Goal: Information Seeking & Learning: Compare options

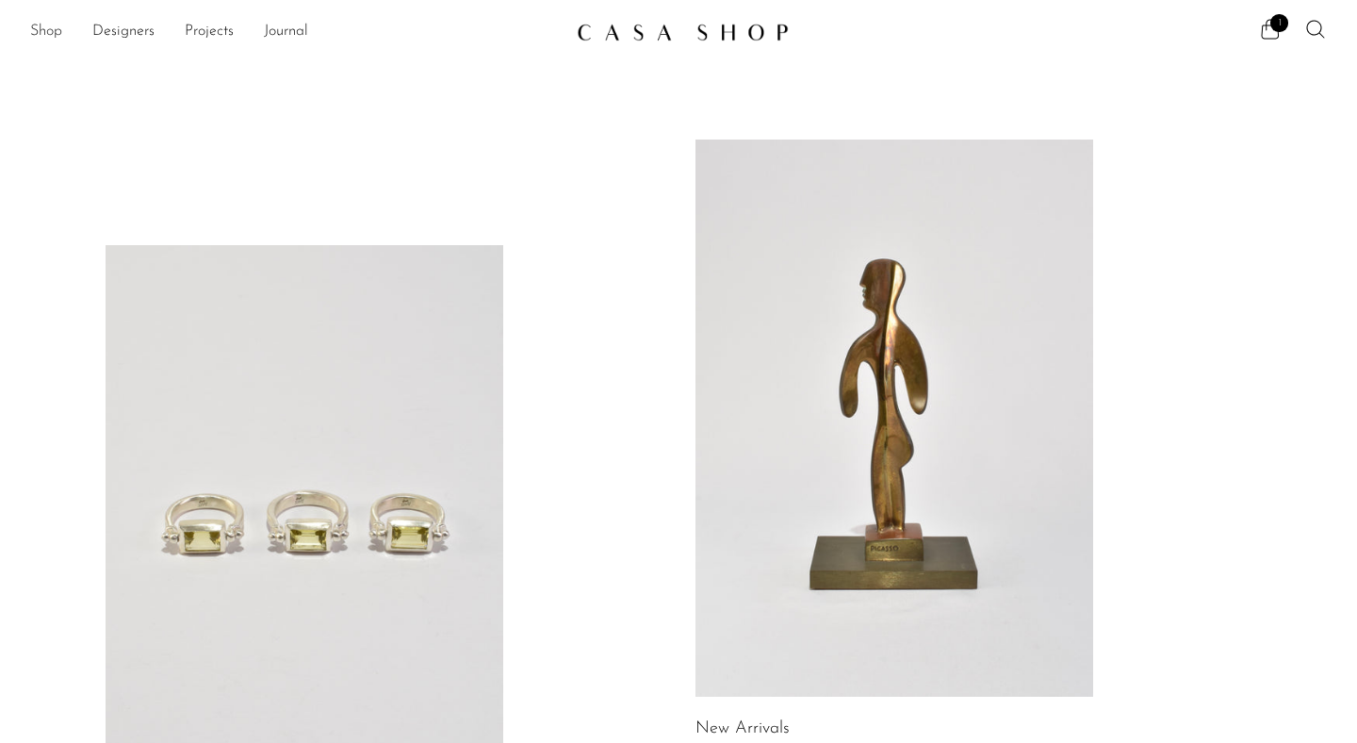
click at [41, 31] on link "Shop" at bounding box center [46, 32] width 32 height 25
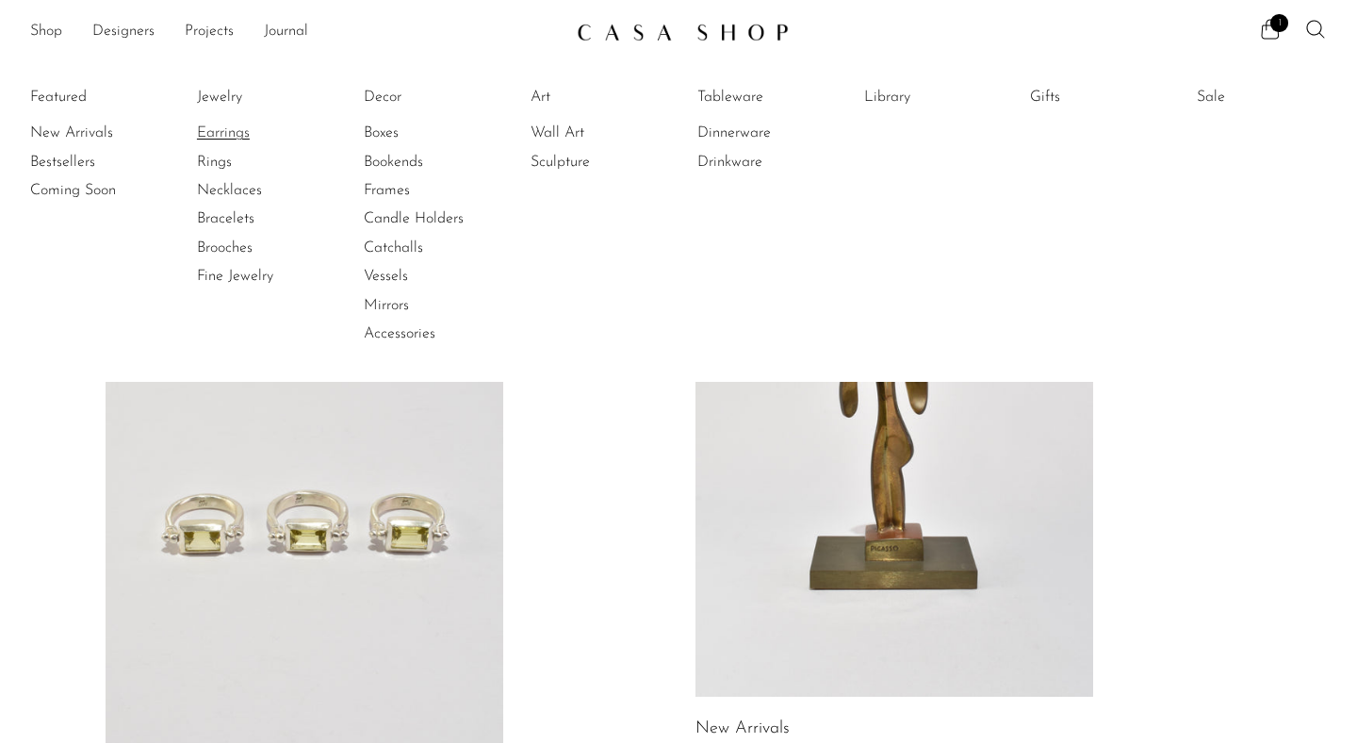
click at [219, 139] on link "Earrings" at bounding box center [267, 133] width 141 height 21
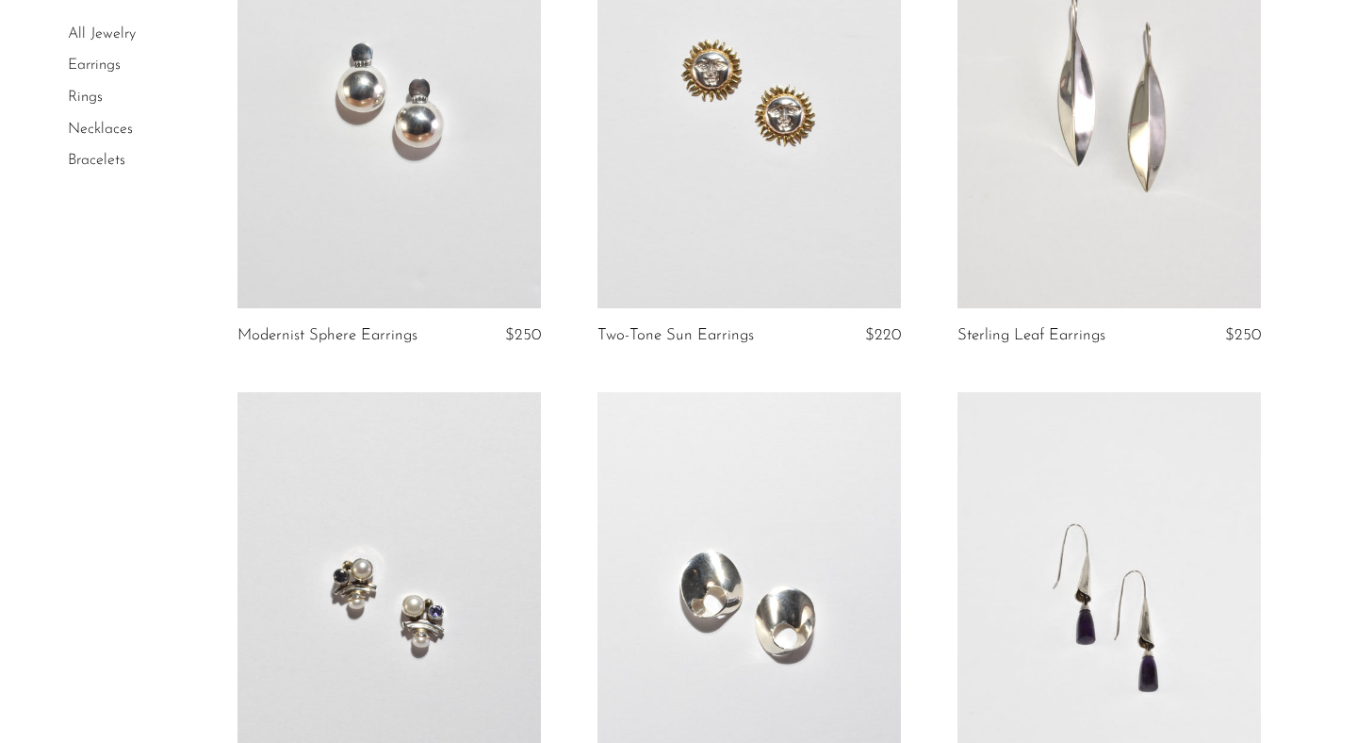
scroll to position [4893, 0]
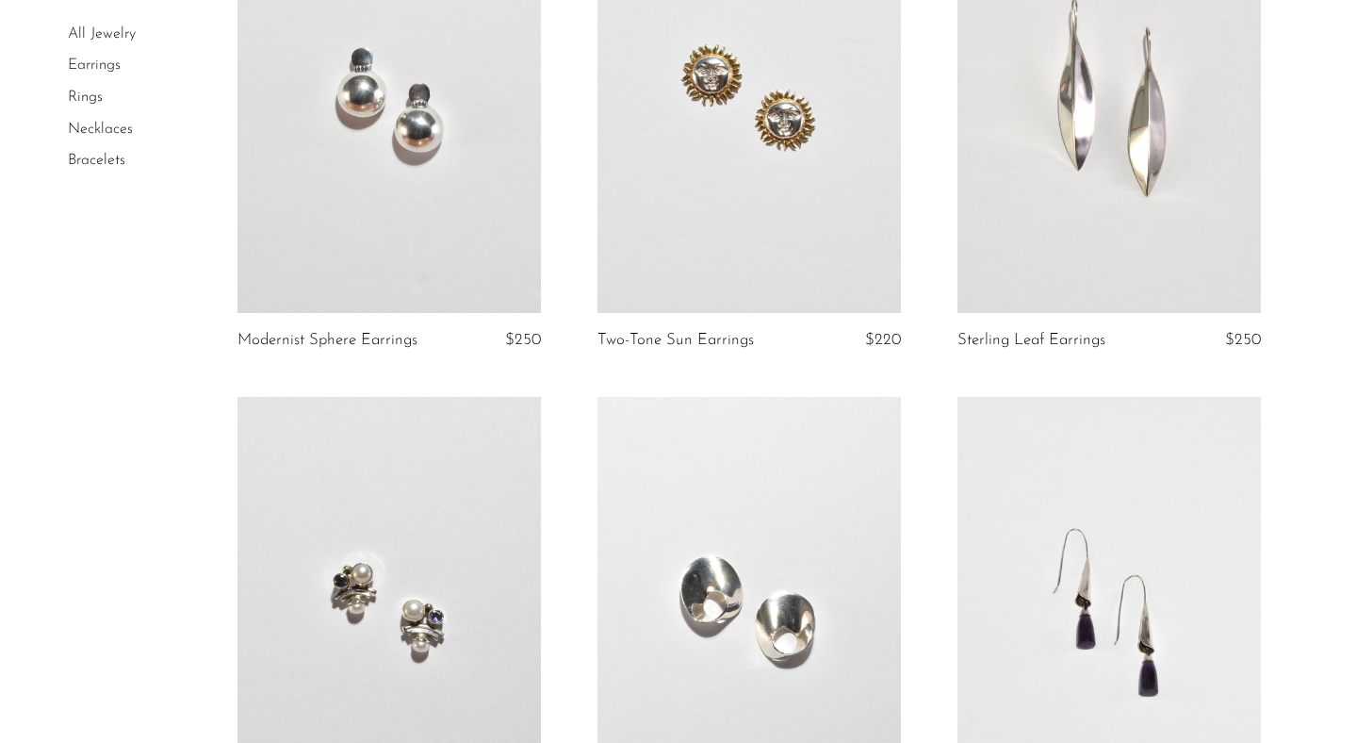
click at [678, 131] on link at bounding box center [749, 101] width 303 height 425
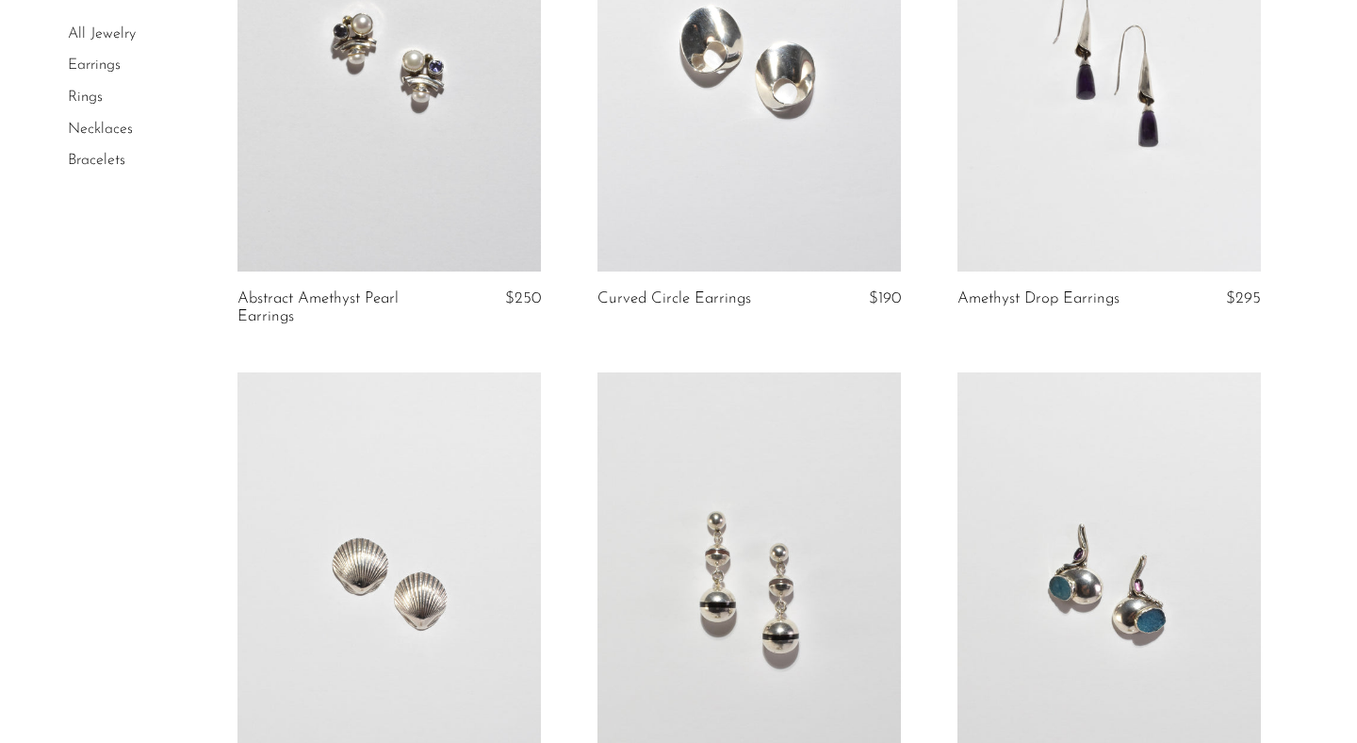
scroll to position [5905, 0]
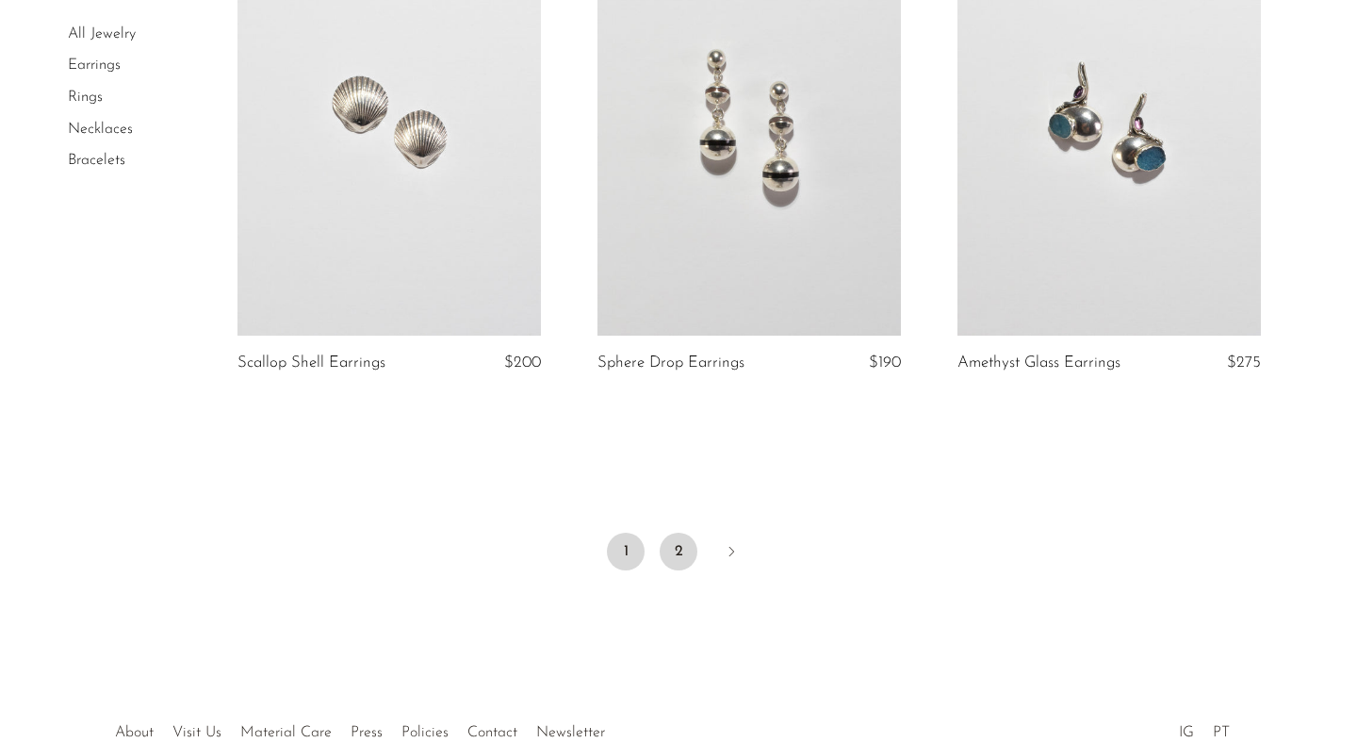
click at [675, 554] on link "2" at bounding box center [679, 552] width 38 height 38
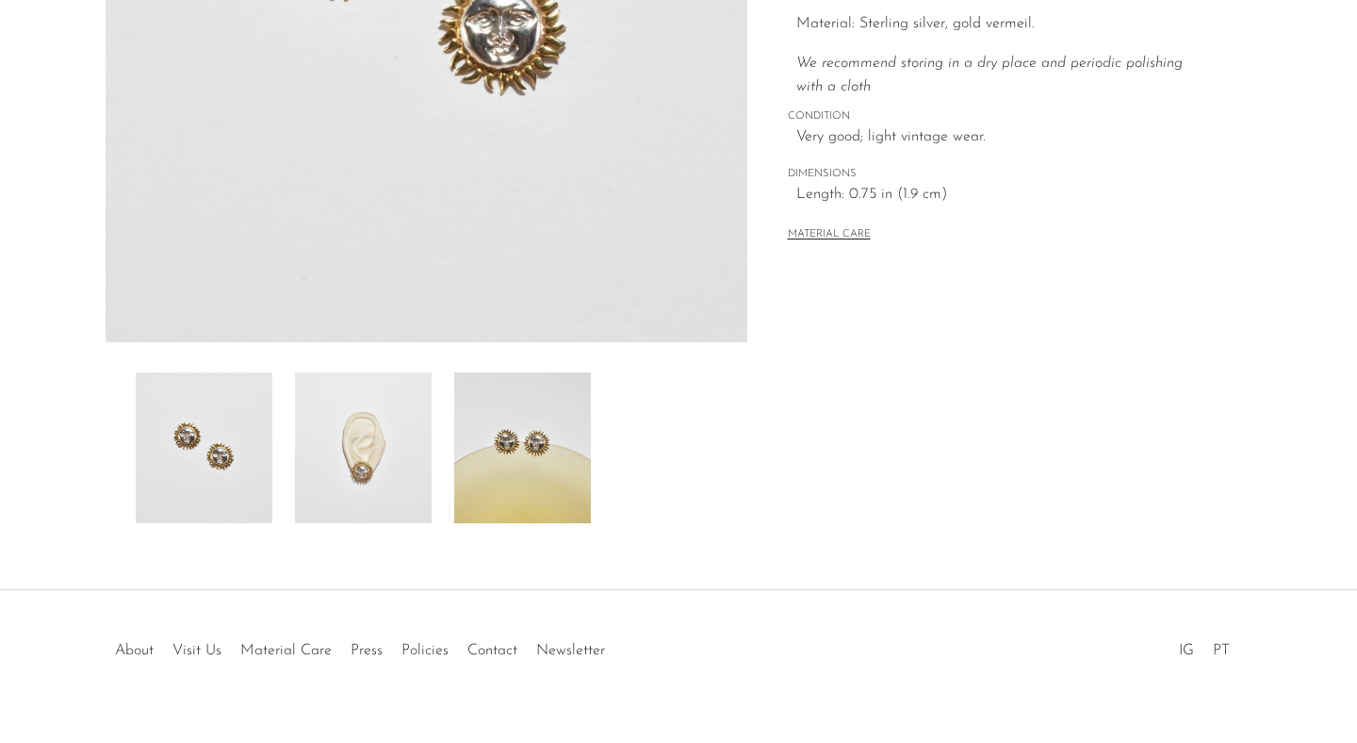
scroll to position [484, 0]
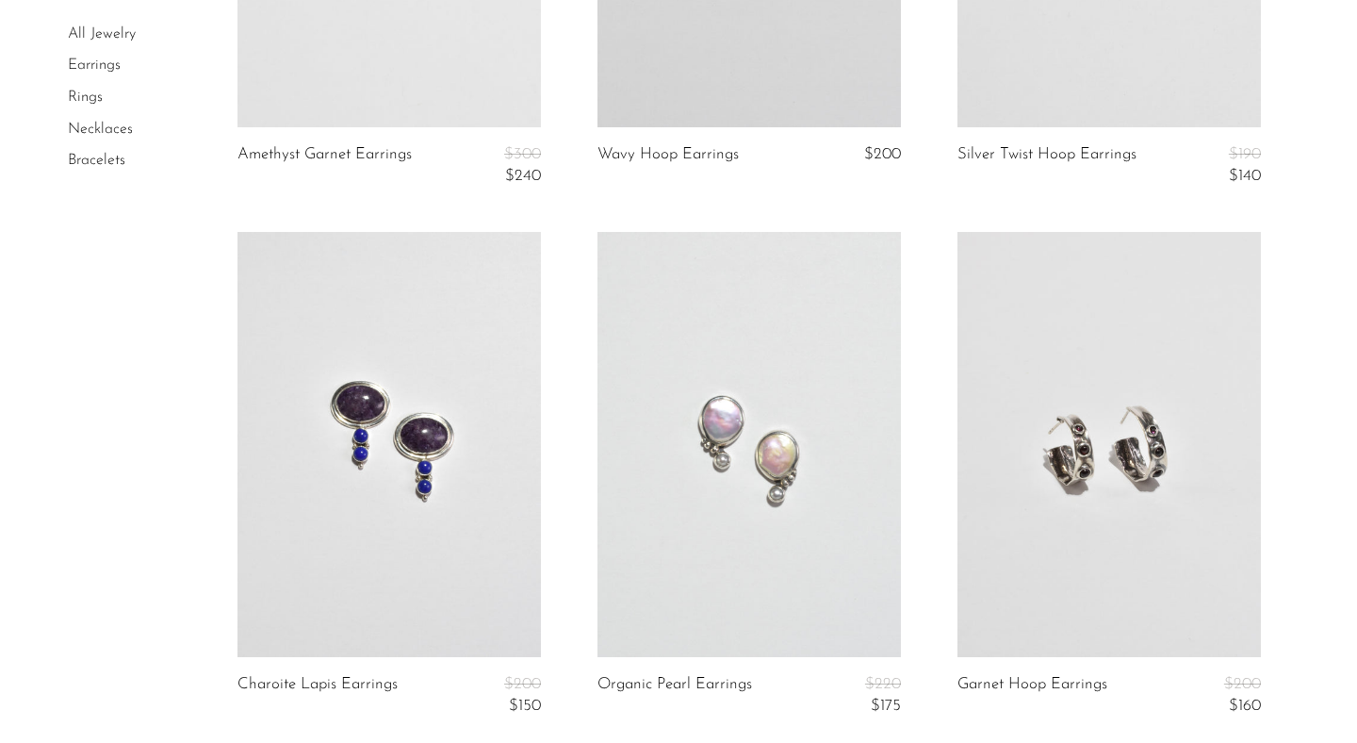
scroll to position [2941, 0]
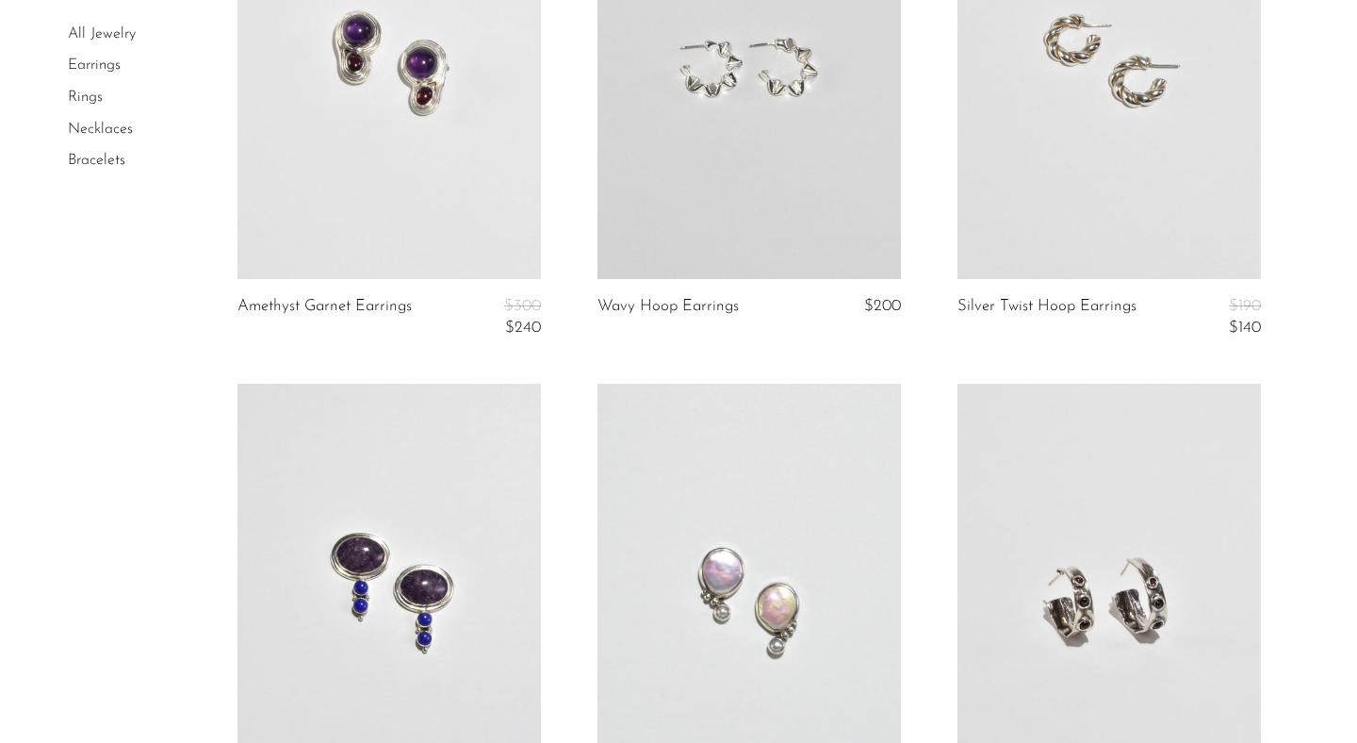
click at [117, 33] on link "All Jewelry" at bounding box center [102, 33] width 68 height 15
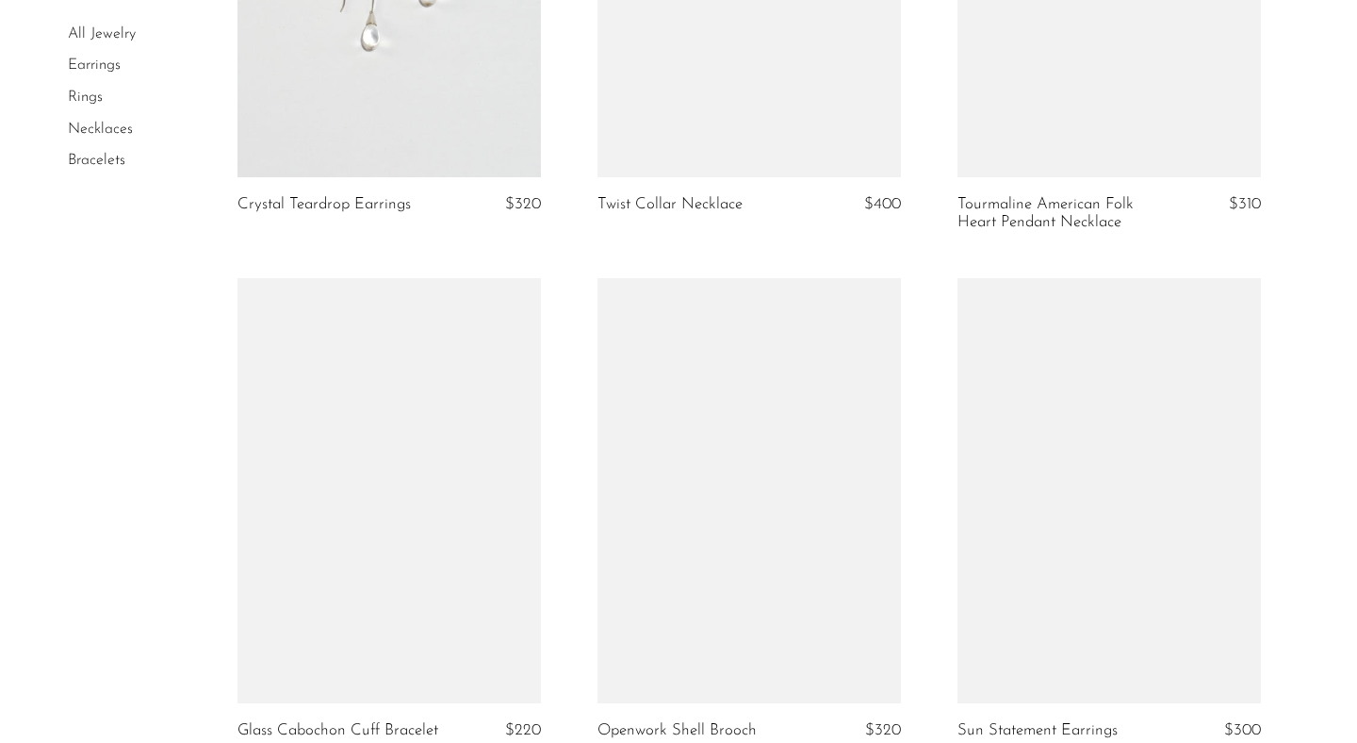
scroll to position [6038, 0]
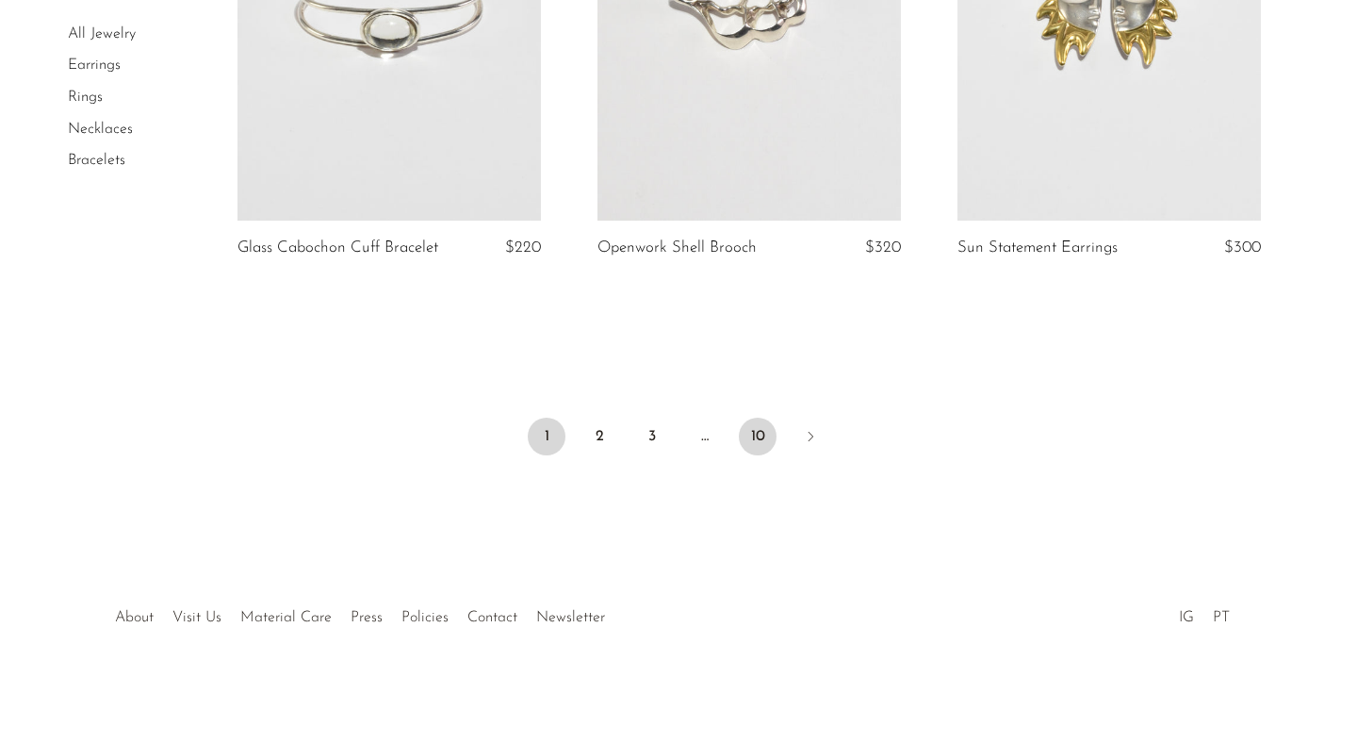
click at [747, 445] on link "10" at bounding box center [758, 437] width 38 height 38
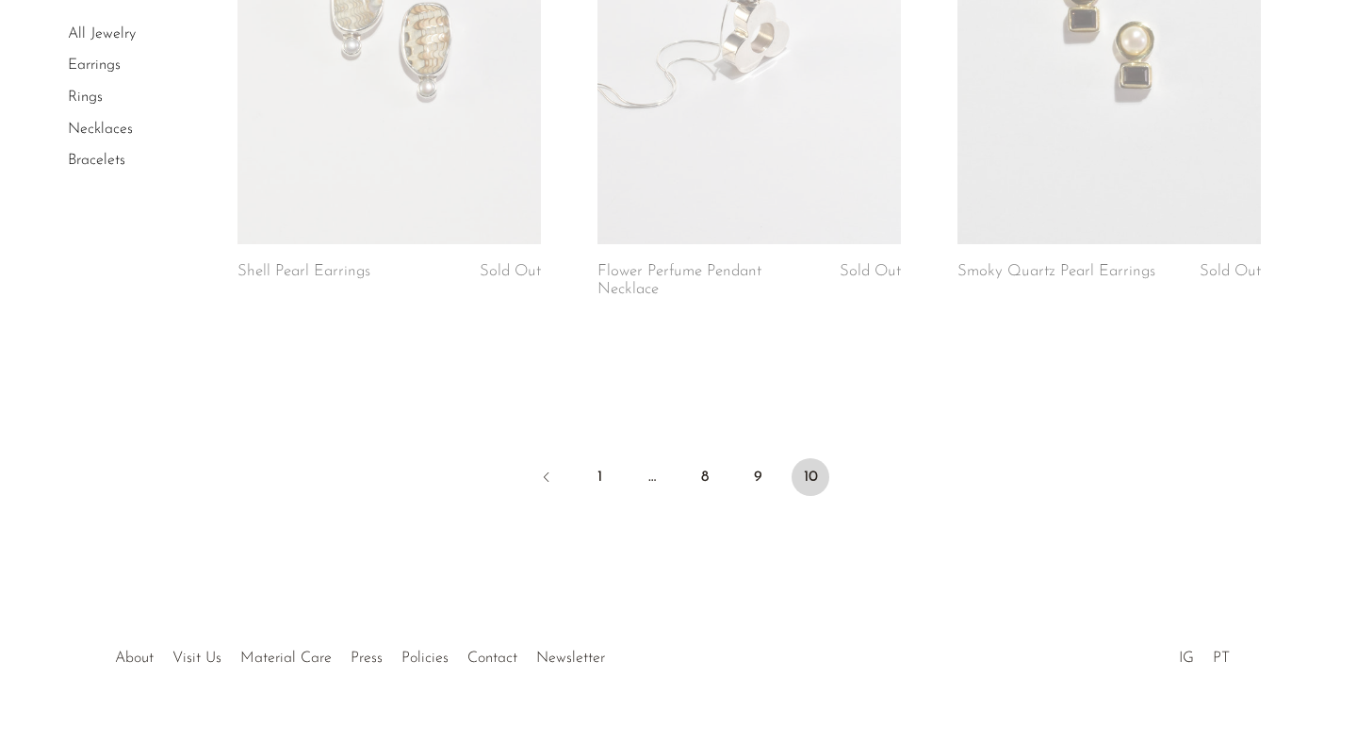
scroll to position [3504, 0]
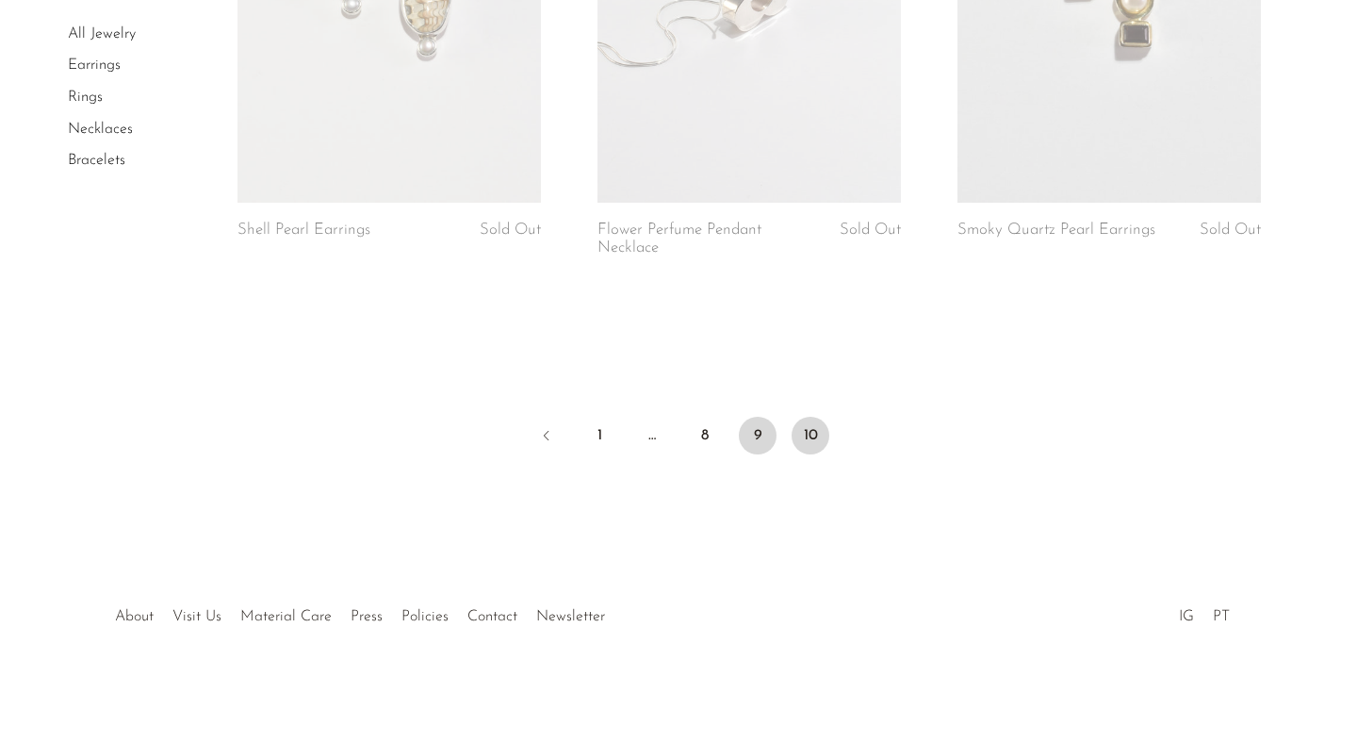
click at [761, 446] on link "9" at bounding box center [758, 436] width 38 height 38
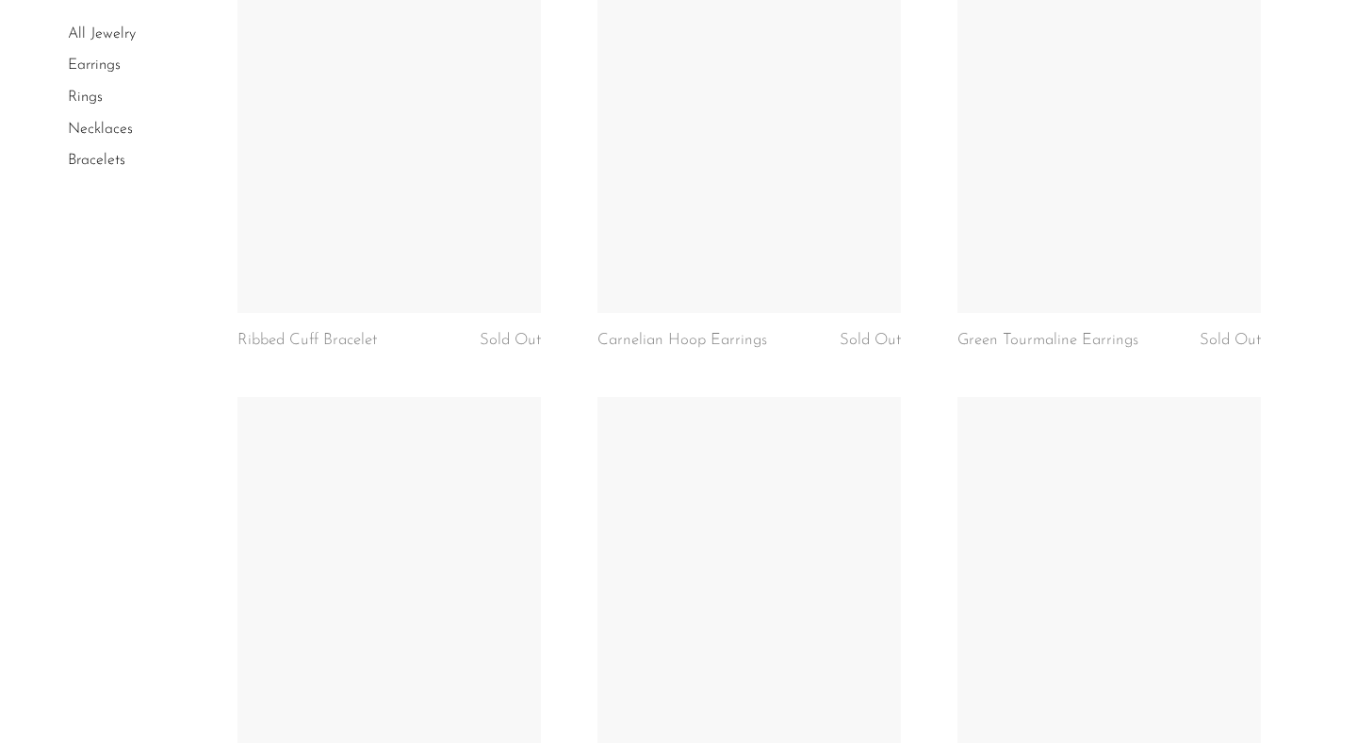
scroll to position [1759, 0]
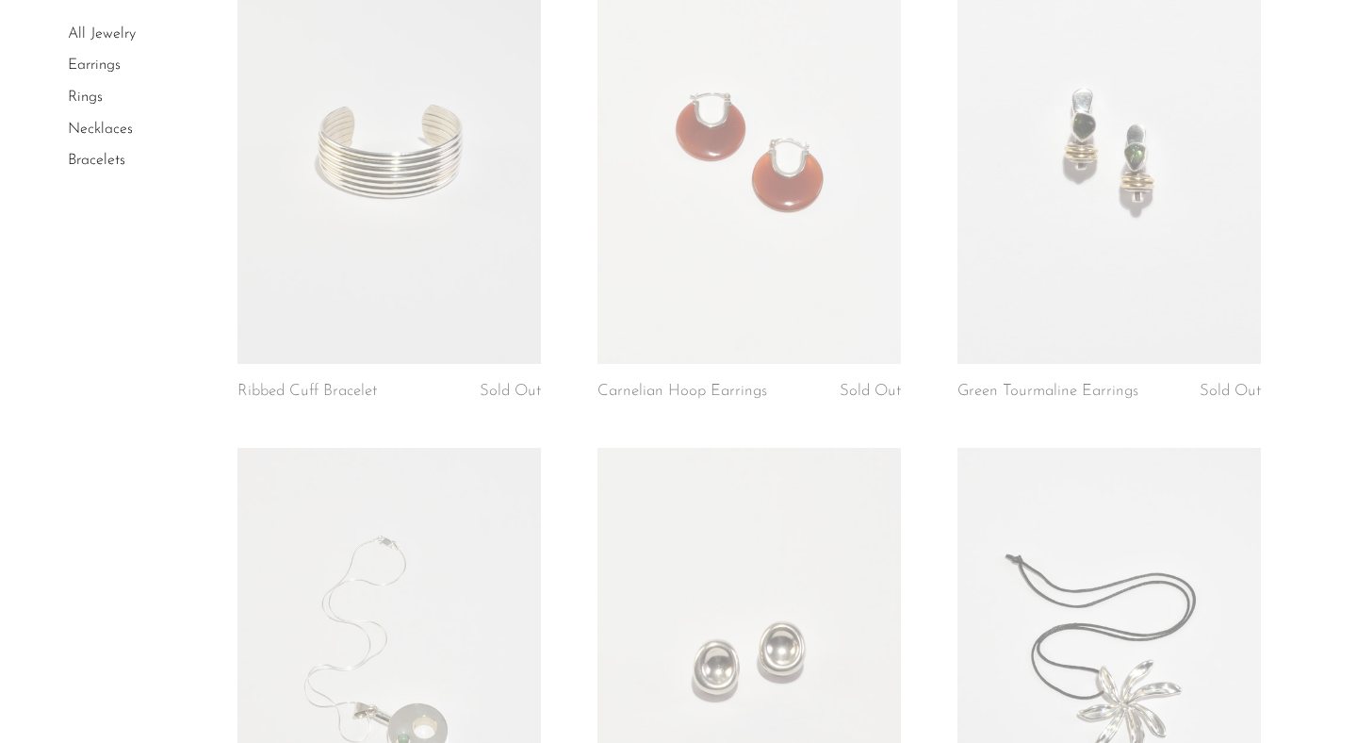
click at [382, 270] on link at bounding box center [389, 151] width 303 height 425
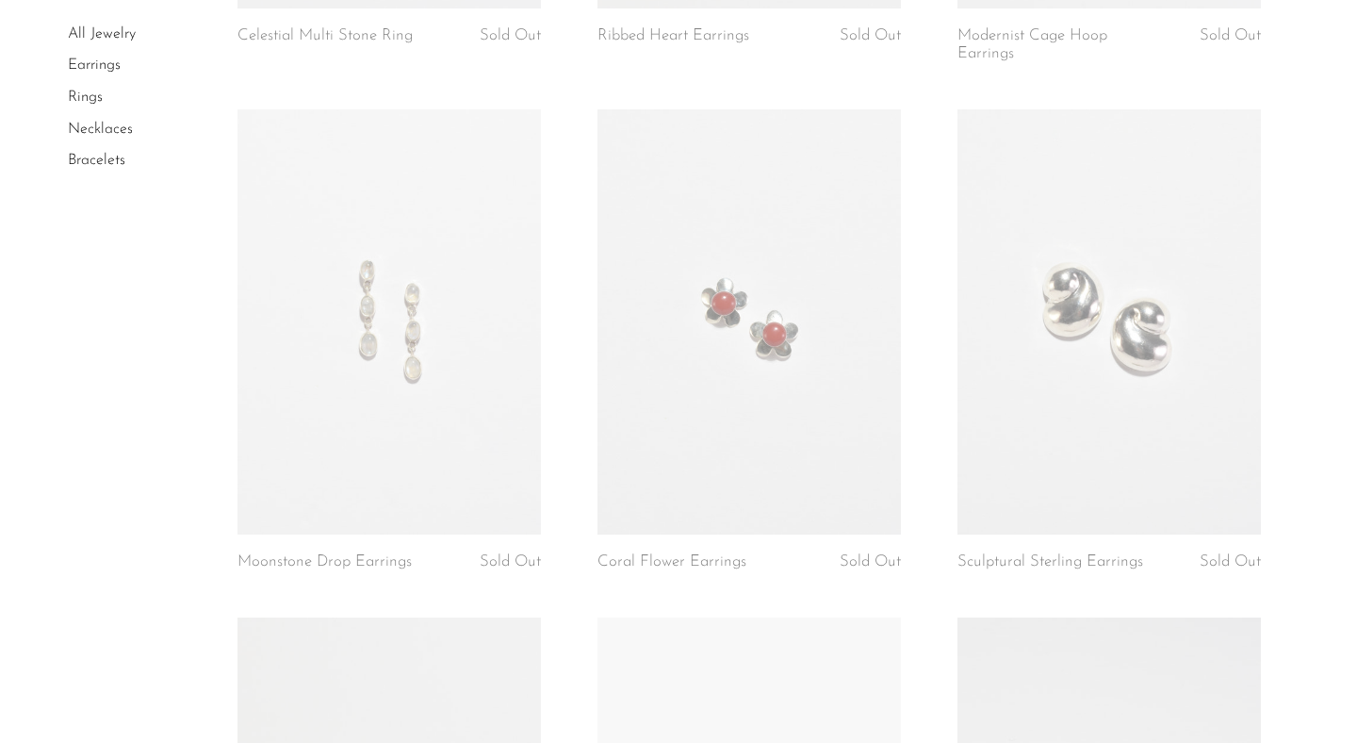
scroll to position [5395, 0]
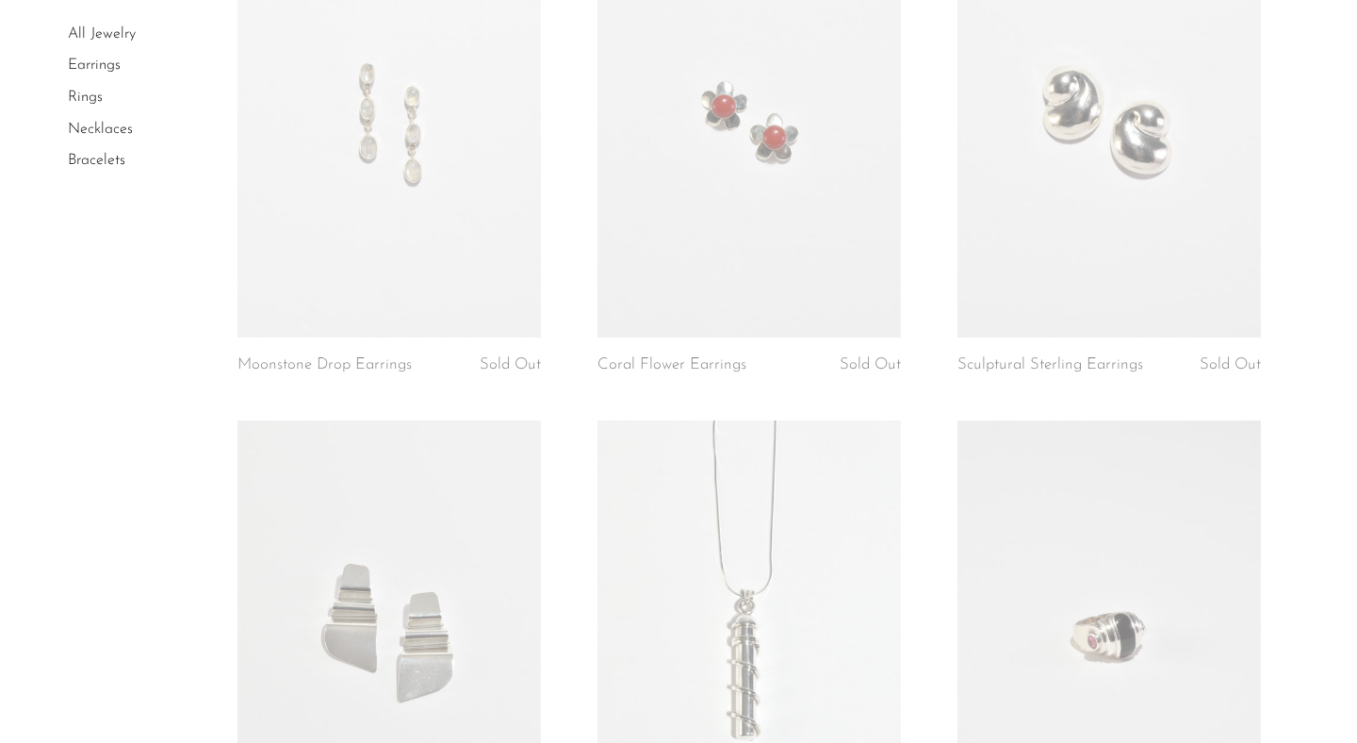
click at [1023, 294] on link at bounding box center [1109, 124] width 303 height 425
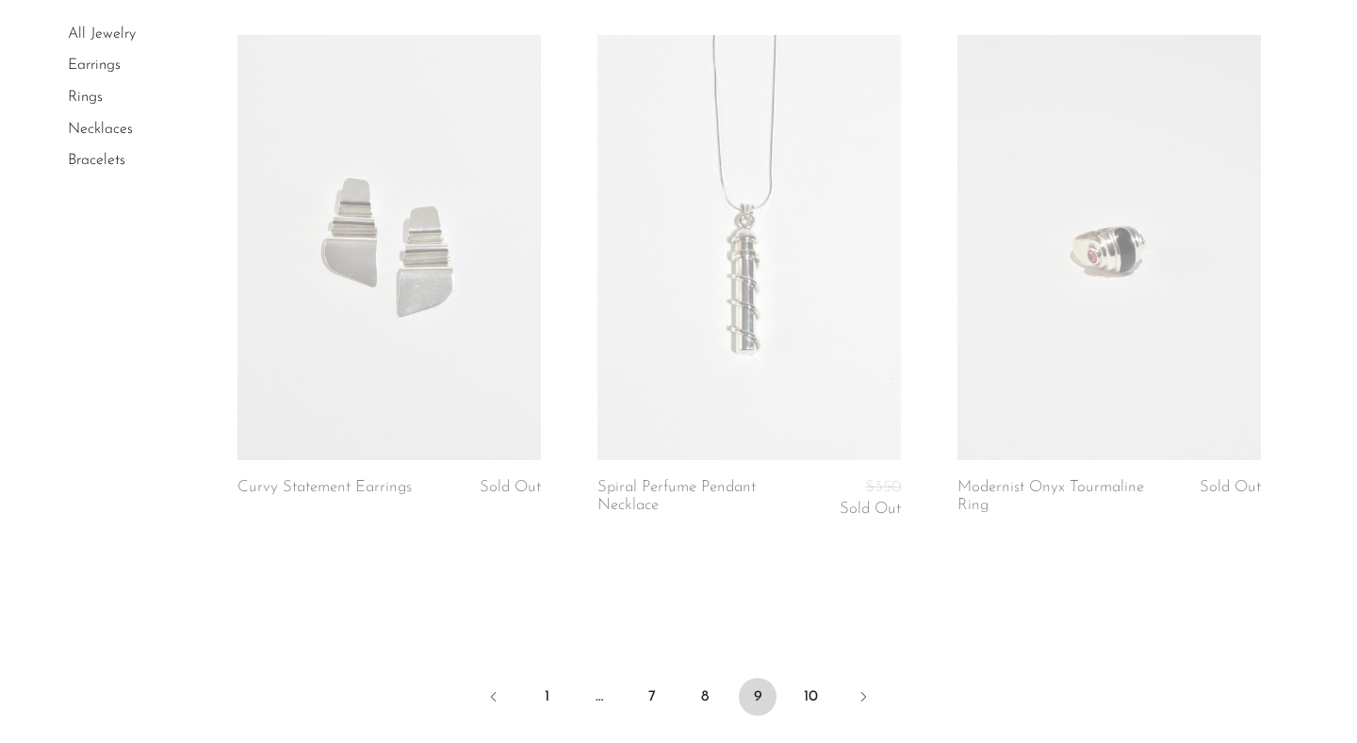
scroll to position [5976, 0]
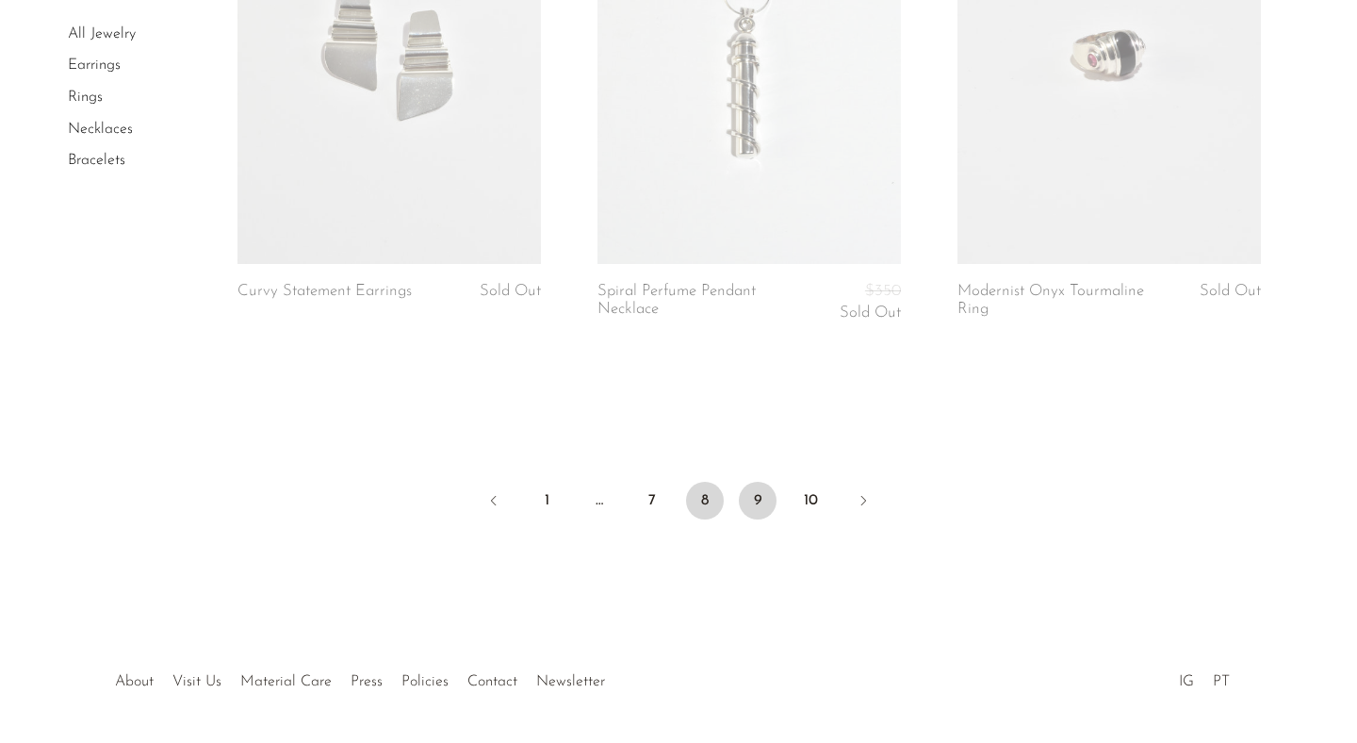
click at [702, 511] on link "8" at bounding box center [705, 501] width 38 height 38
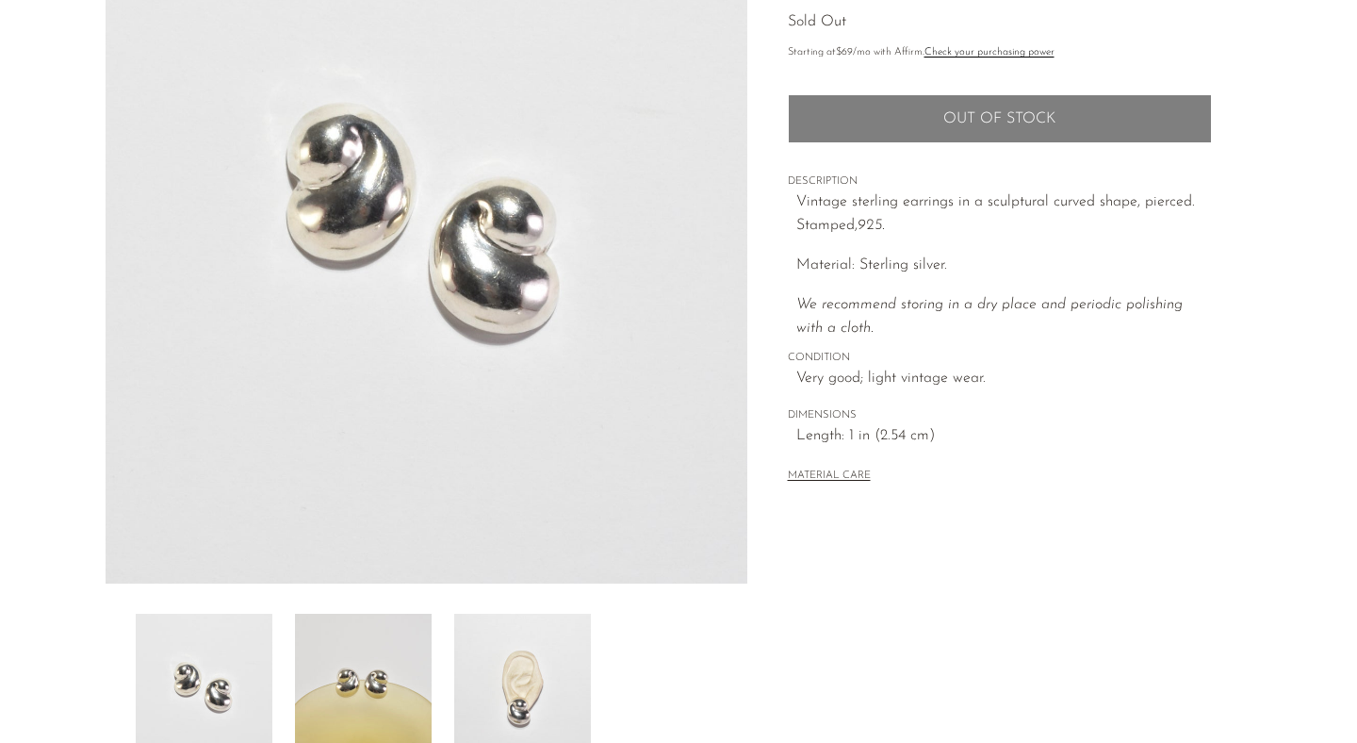
scroll to position [382, 0]
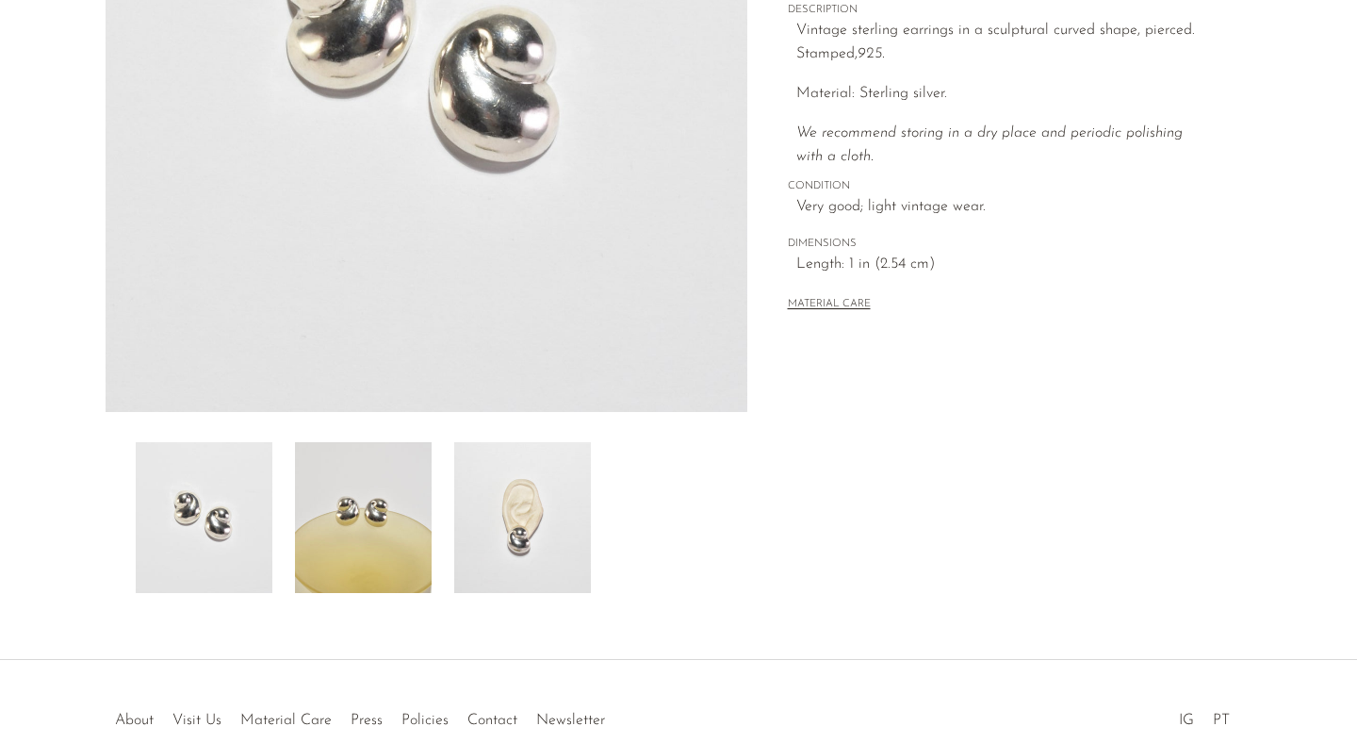
click at [535, 540] on img at bounding box center [522, 517] width 137 height 151
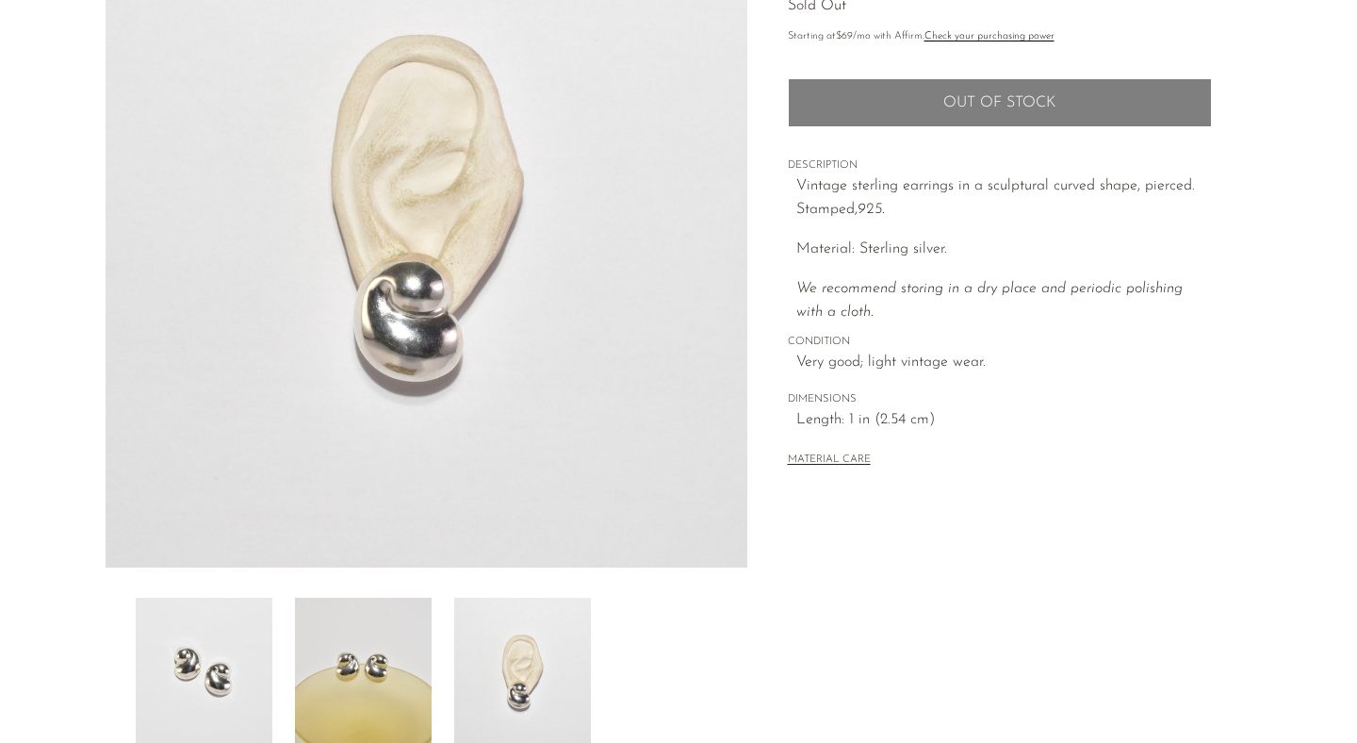
scroll to position [195, 0]
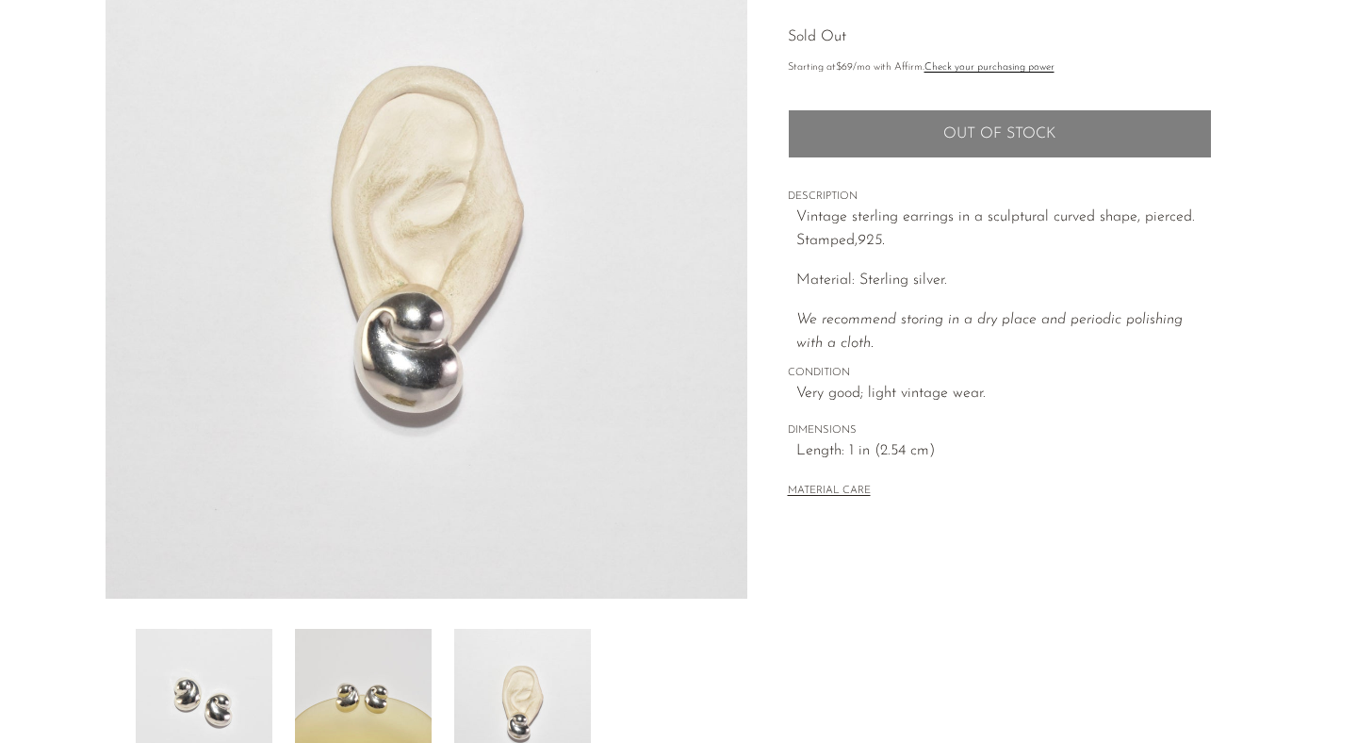
click at [375, 679] on img at bounding box center [363, 704] width 137 height 151
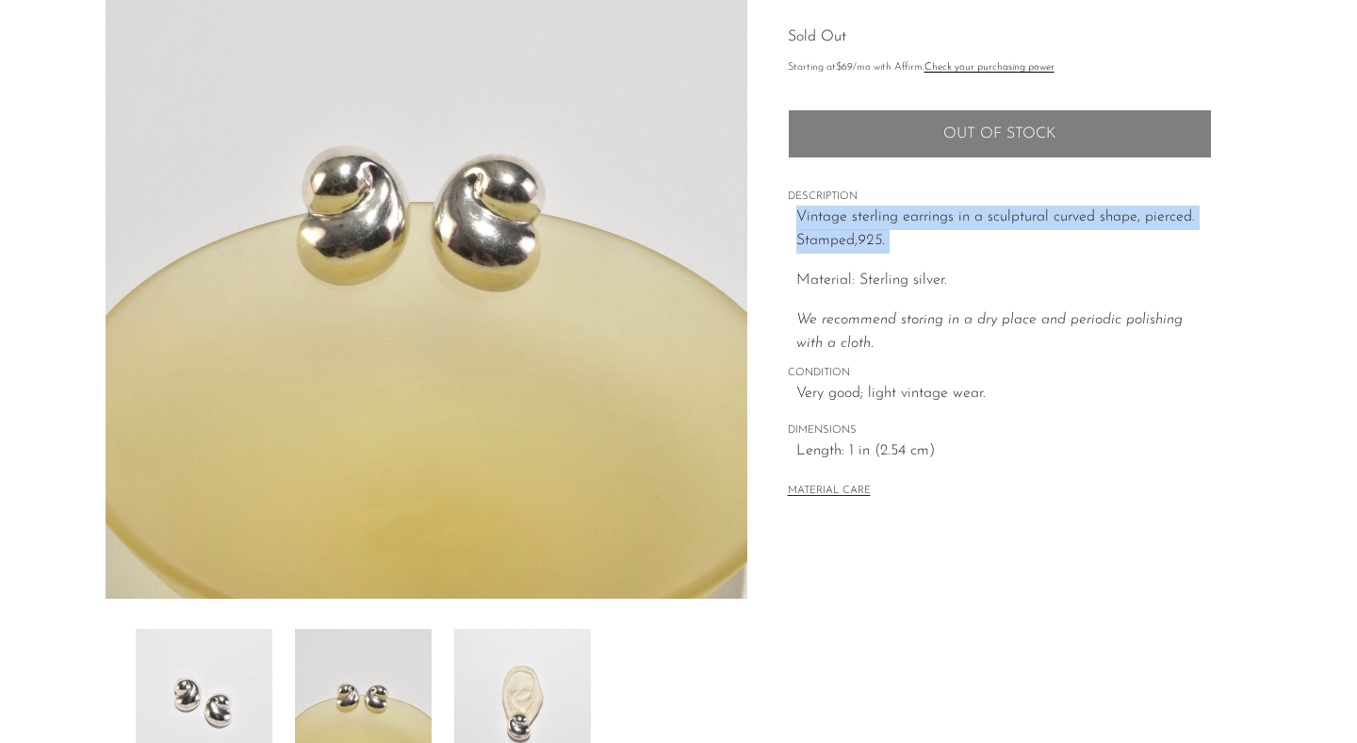
drag, startPoint x: 780, startPoint y: 220, endPoint x: 904, endPoint y: 261, distance: 130.2
click at [904, 261] on div "Collections Jewelry Sculptural Sterling Earrings Sold Out Starting at $69 /mo w…" at bounding box center [999, 336] width 504 height 888
click at [181, 694] on img at bounding box center [204, 704] width 137 height 151
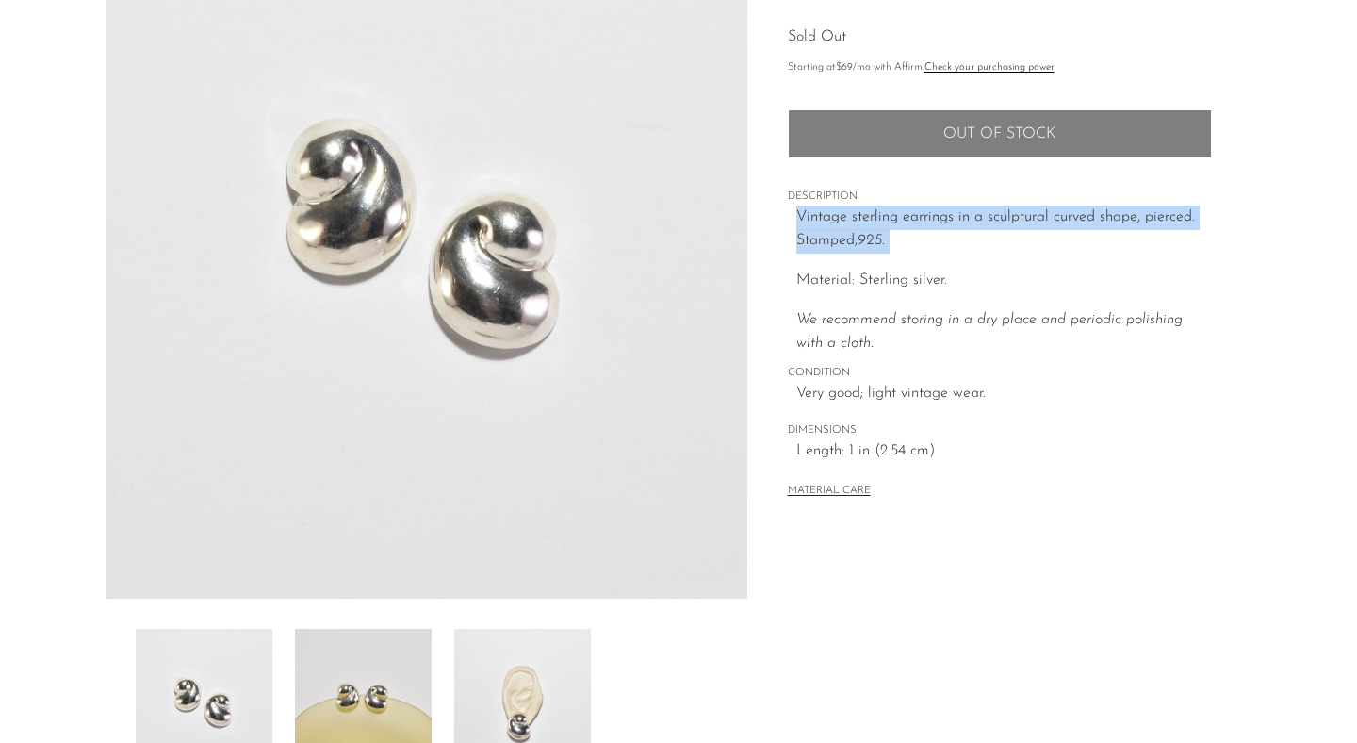
click at [348, 687] on img at bounding box center [363, 704] width 137 height 151
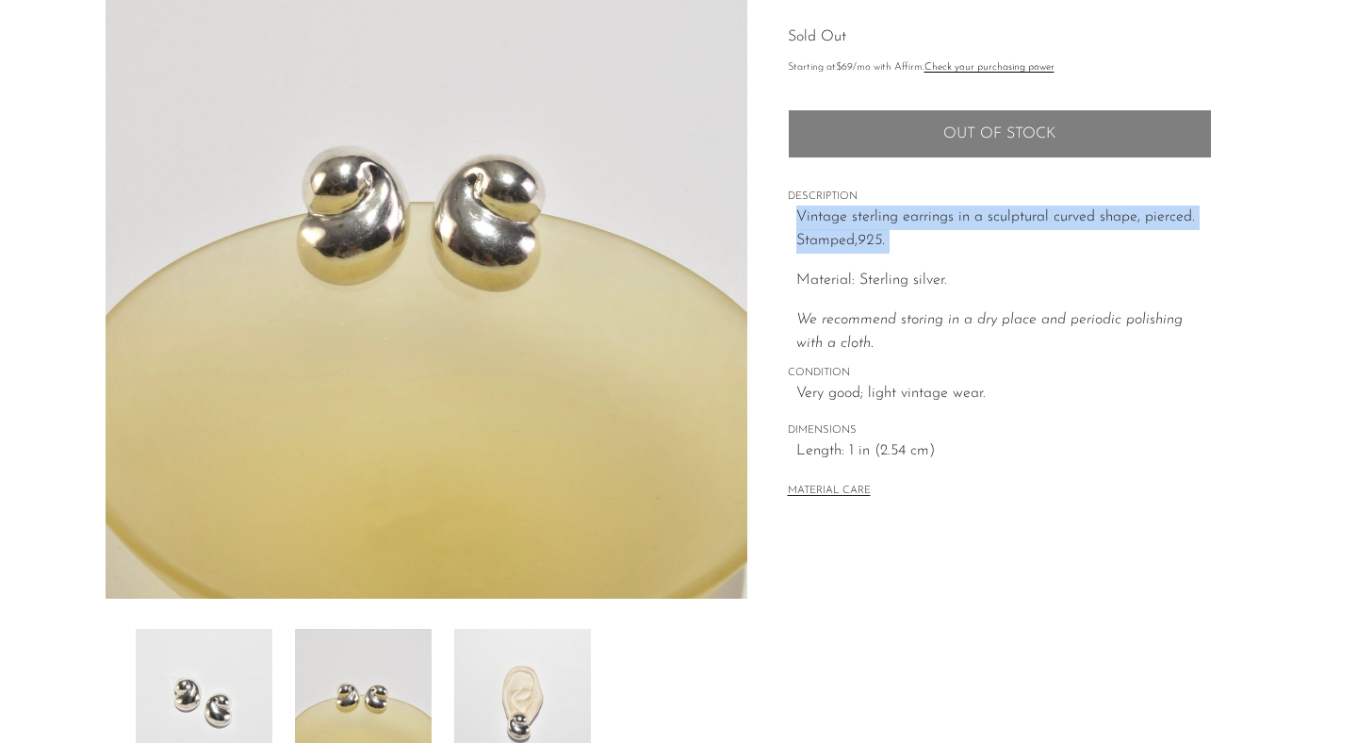
click at [489, 686] on img at bounding box center [522, 704] width 137 height 151
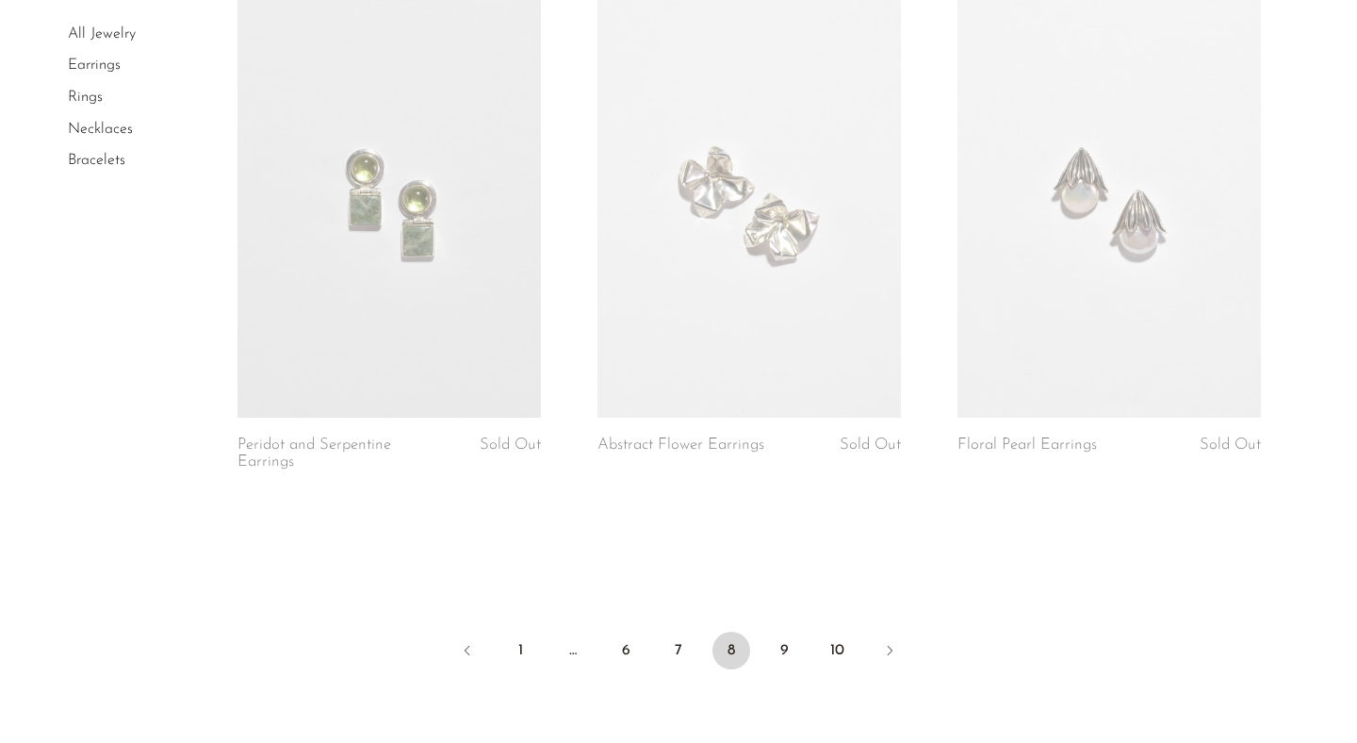
scroll to position [5922, 0]
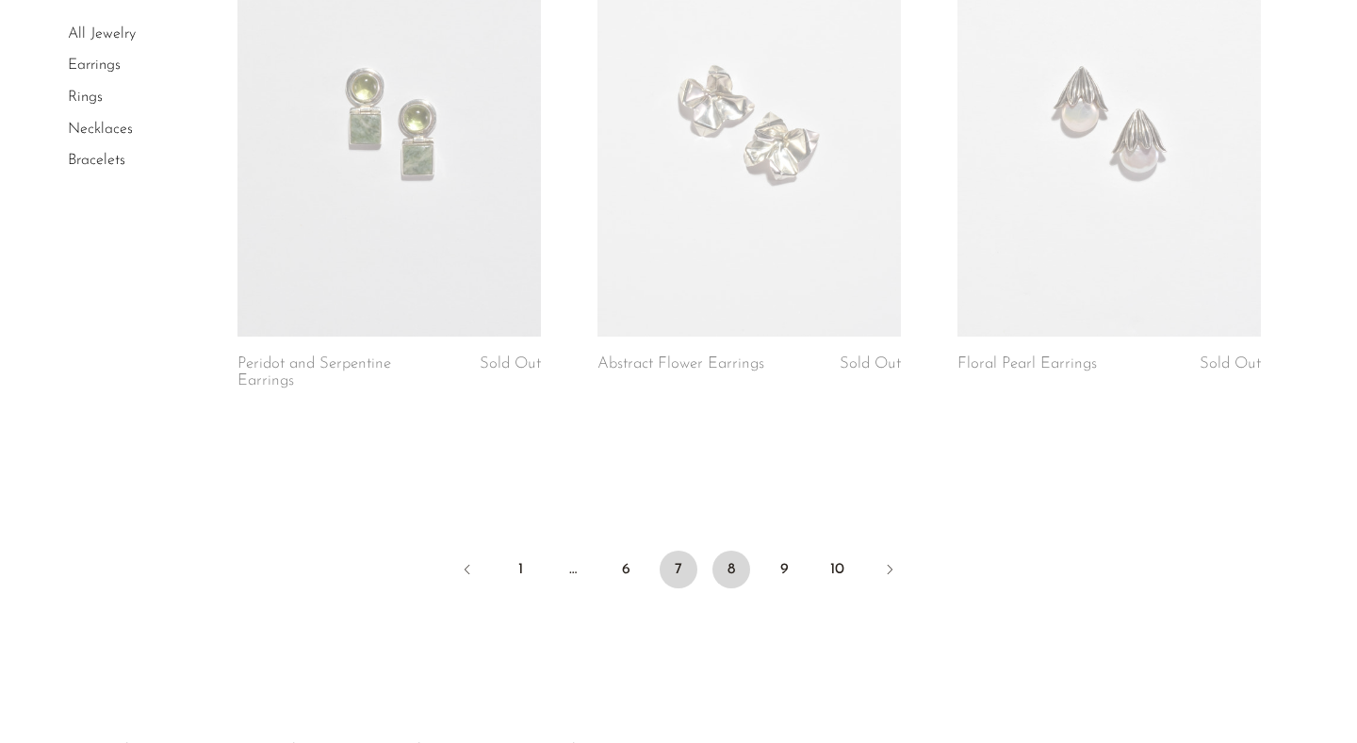
click at [678, 559] on link "7" at bounding box center [679, 569] width 38 height 38
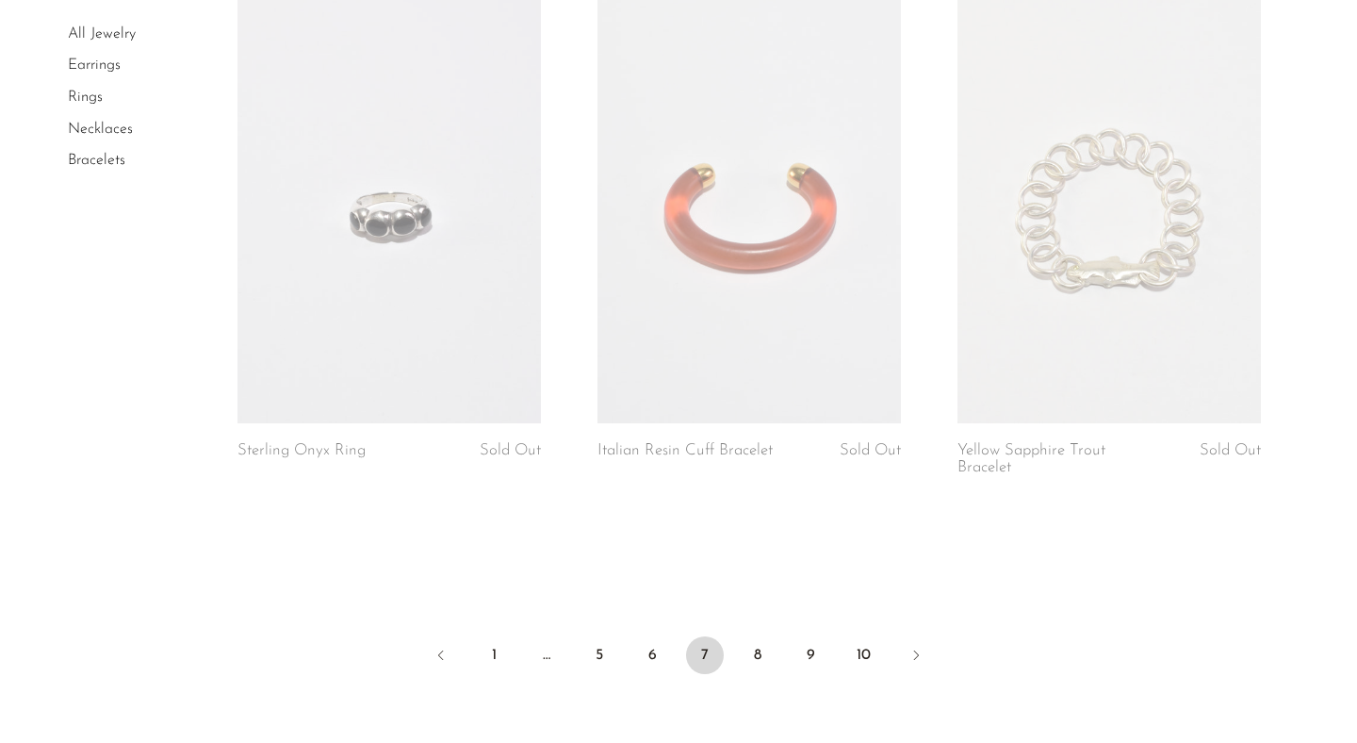
scroll to position [6090, 0]
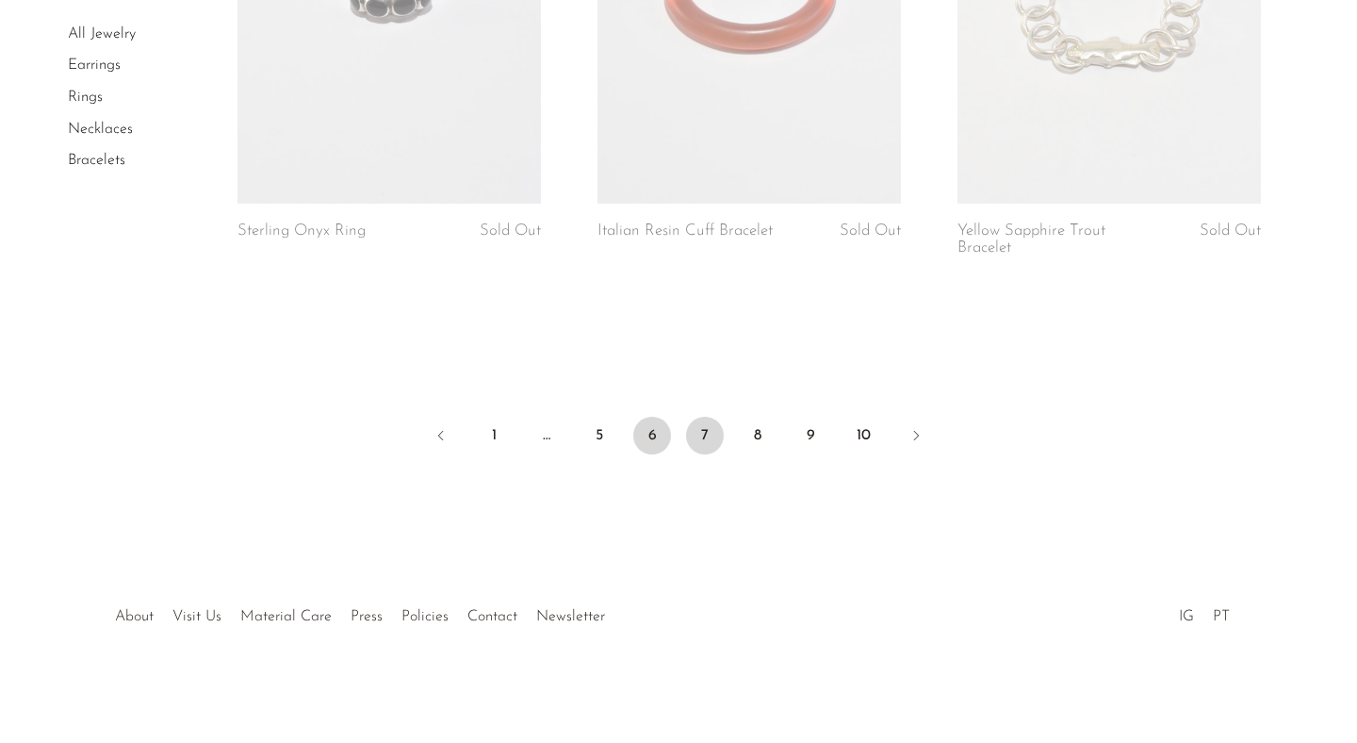
click at [645, 435] on link "6" at bounding box center [652, 436] width 38 height 38
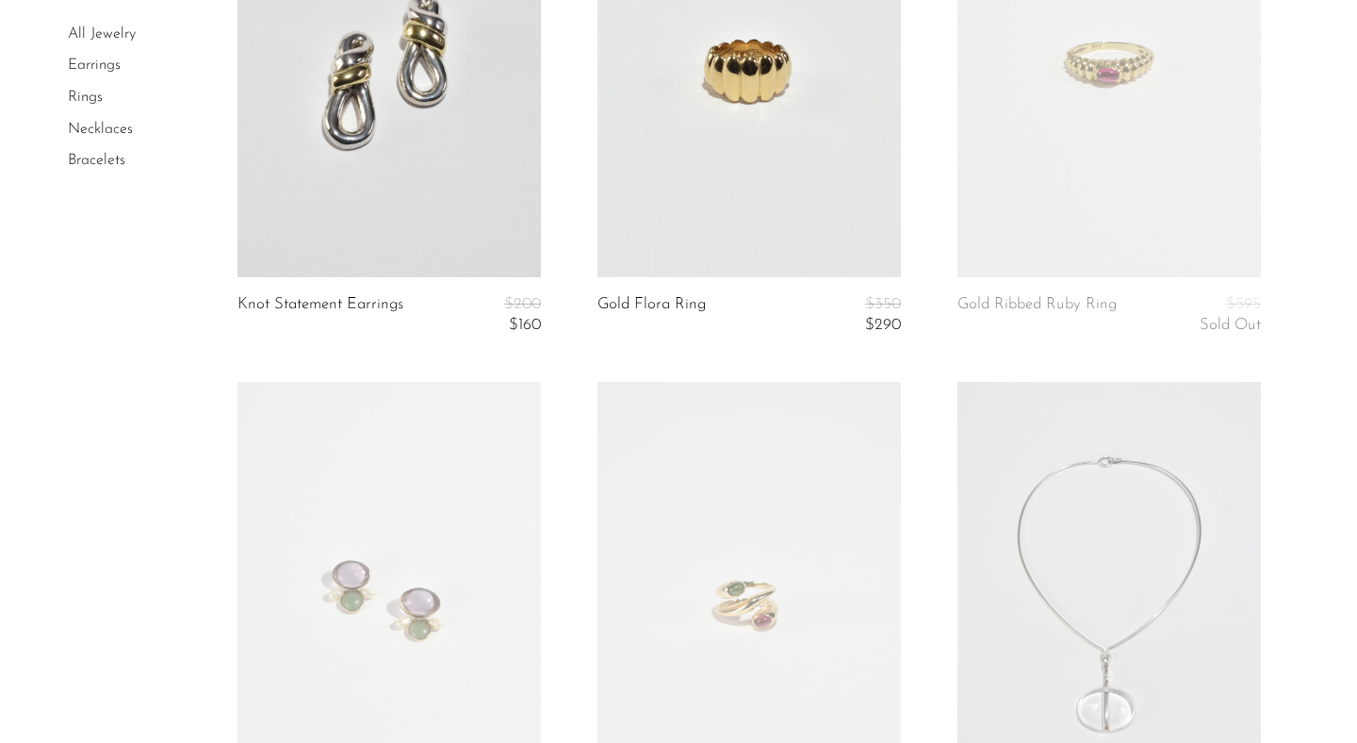
scroll to position [5954, 0]
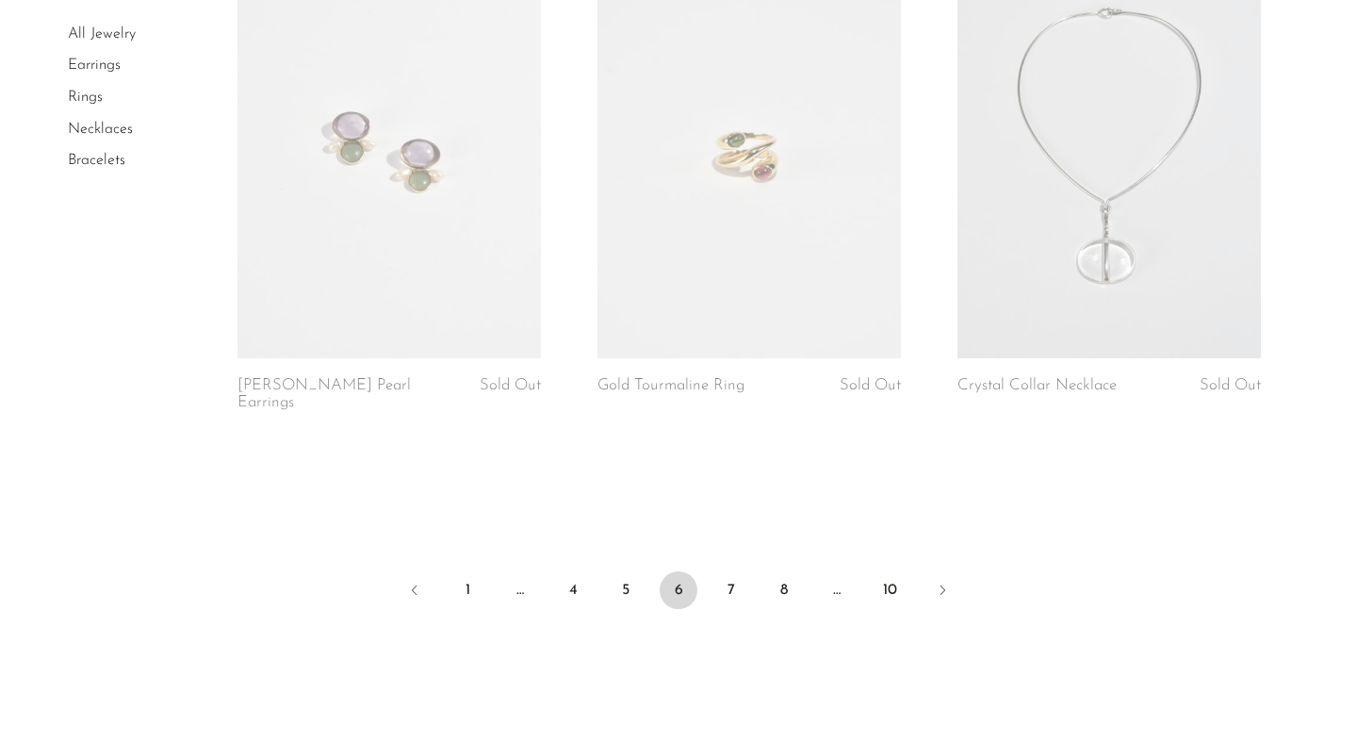
click at [107, 154] on link "Bracelets" at bounding box center [96, 160] width 57 height 15
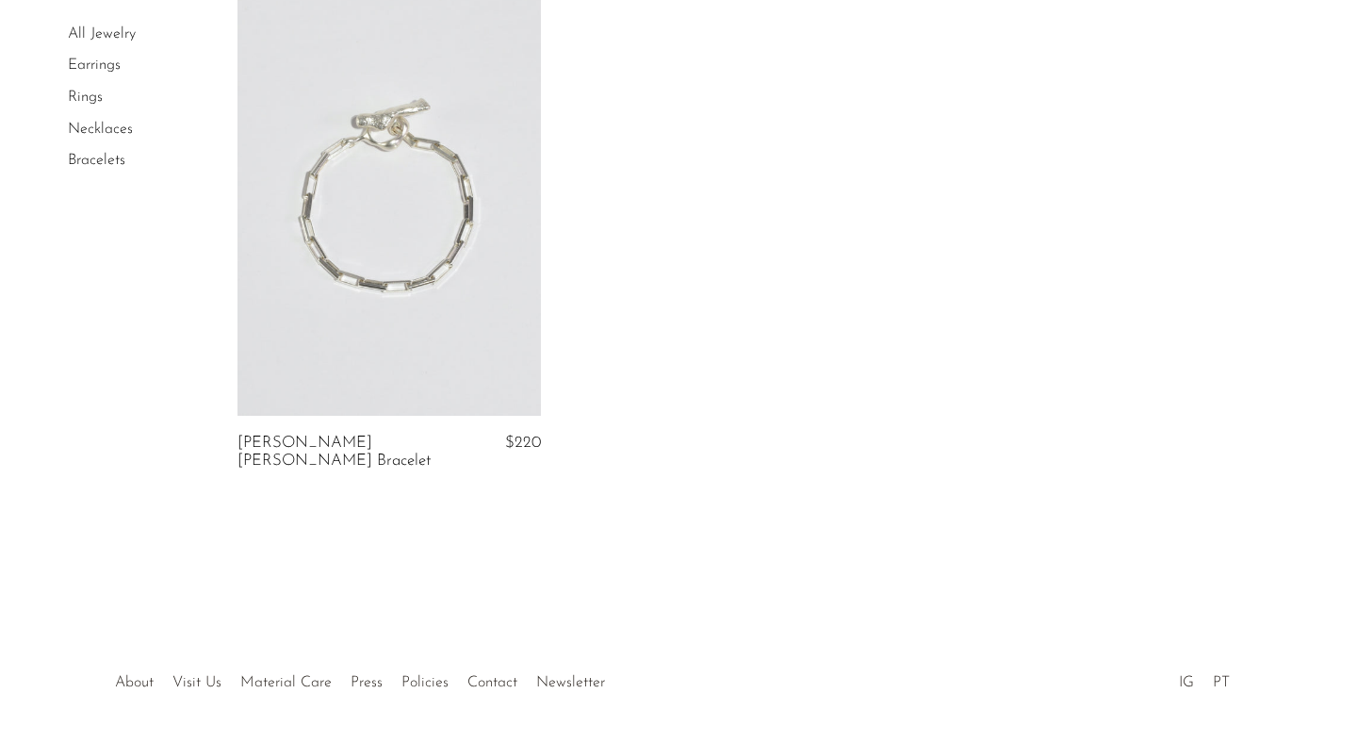
scroll to position [2281, 0]
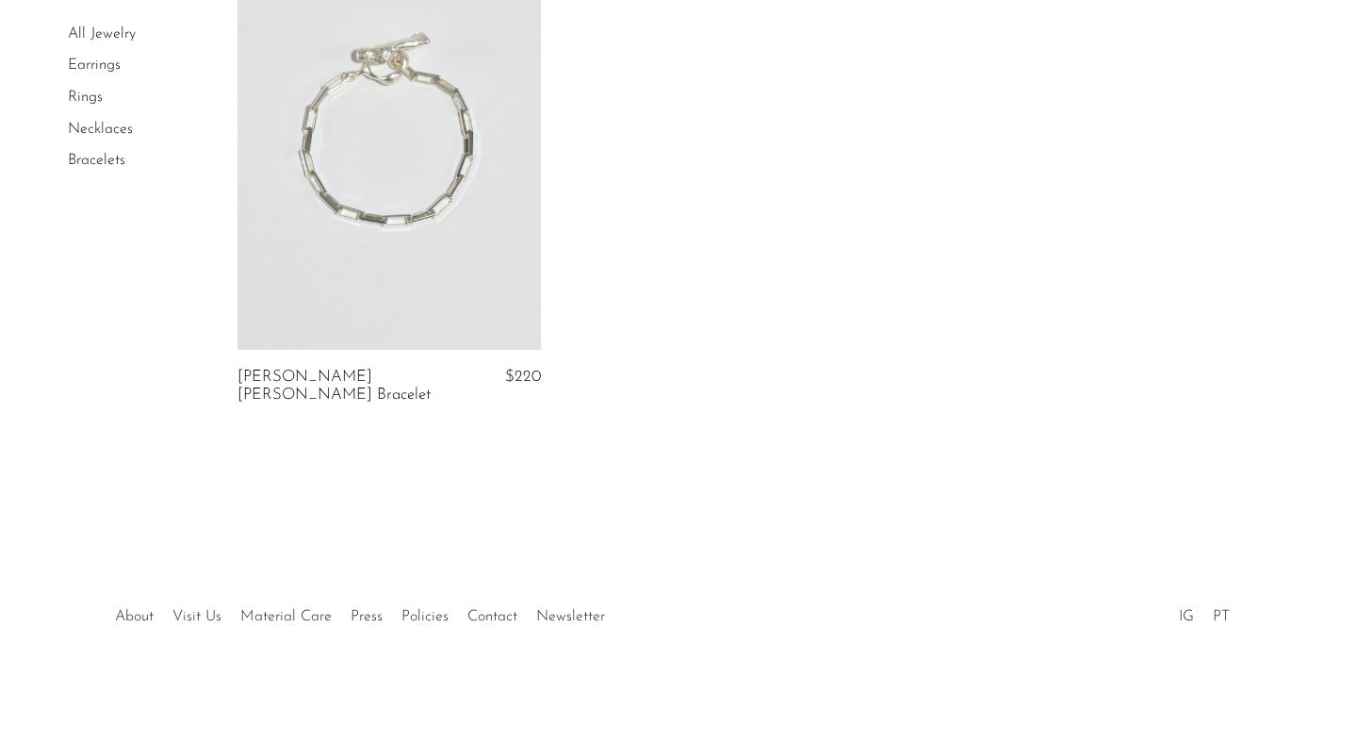
click at [87, 128] on link "Necklaces" at bounding box center [100, 129] width 65 height 15
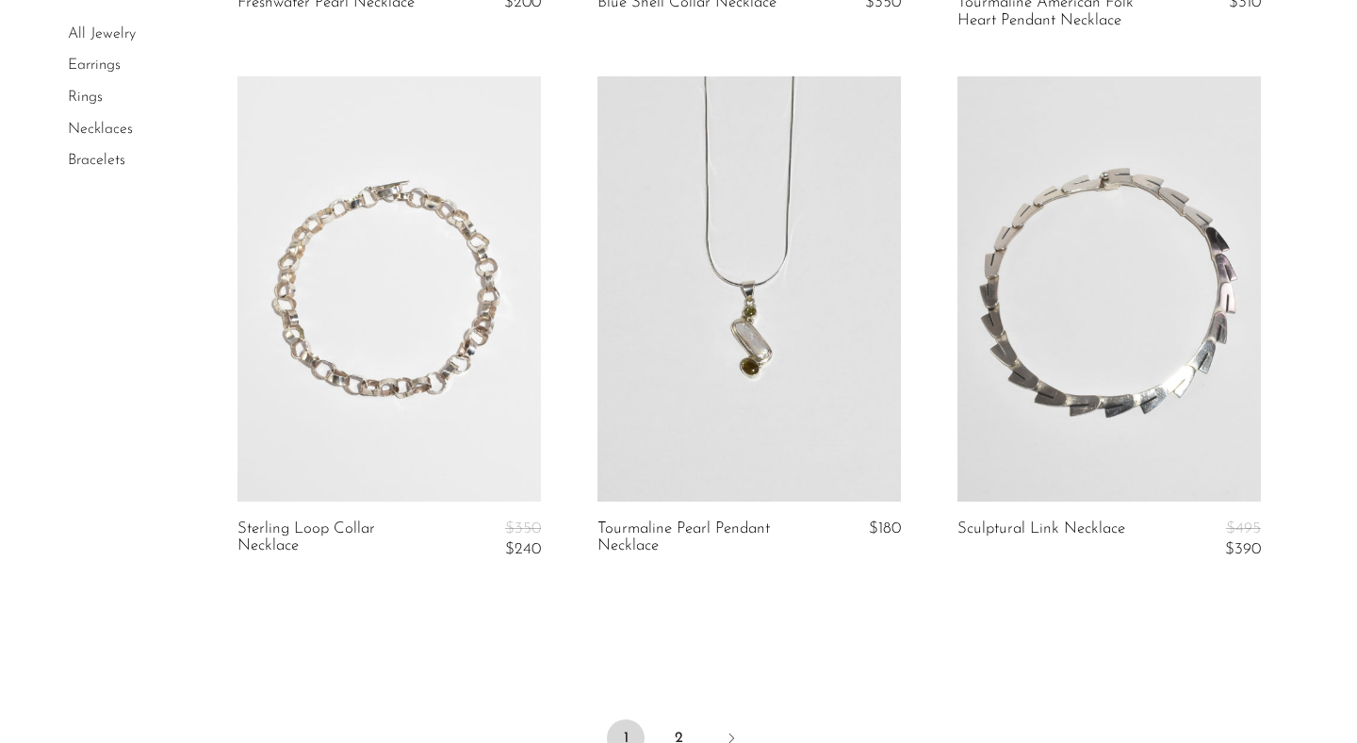
scroll to position [6184, 0]
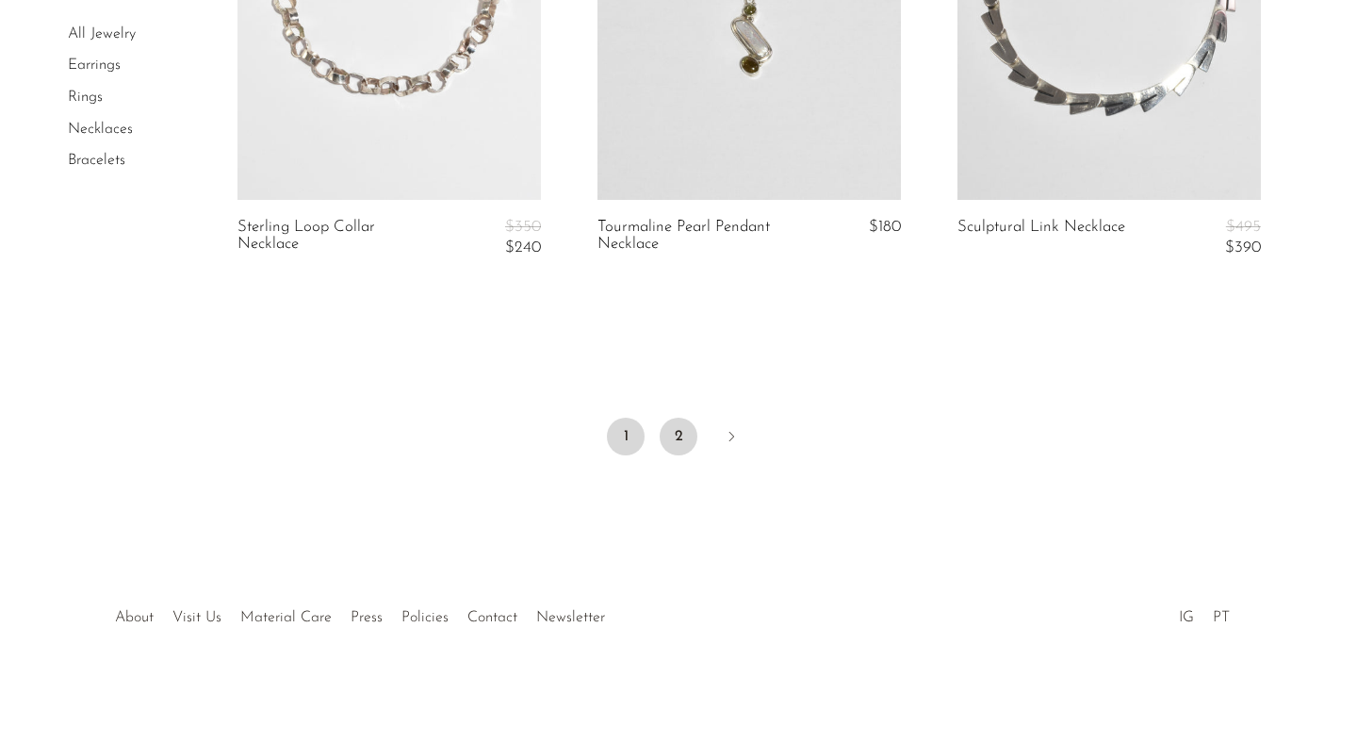
click at [682, 434] on link "2" at bounding box center [679, 437] width 38 height 38
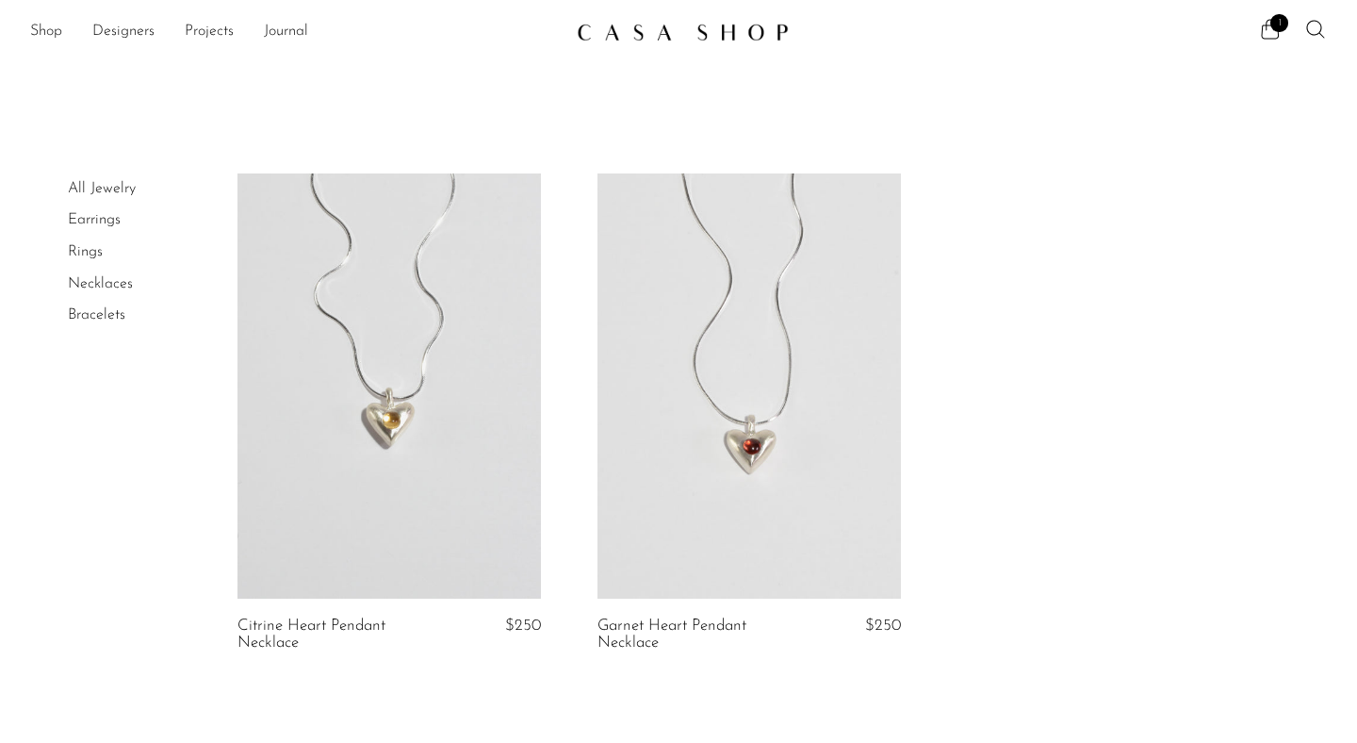
click at [83, 186] on link "All Jewelry" at bounding box center [102, 188] width 68 height 15
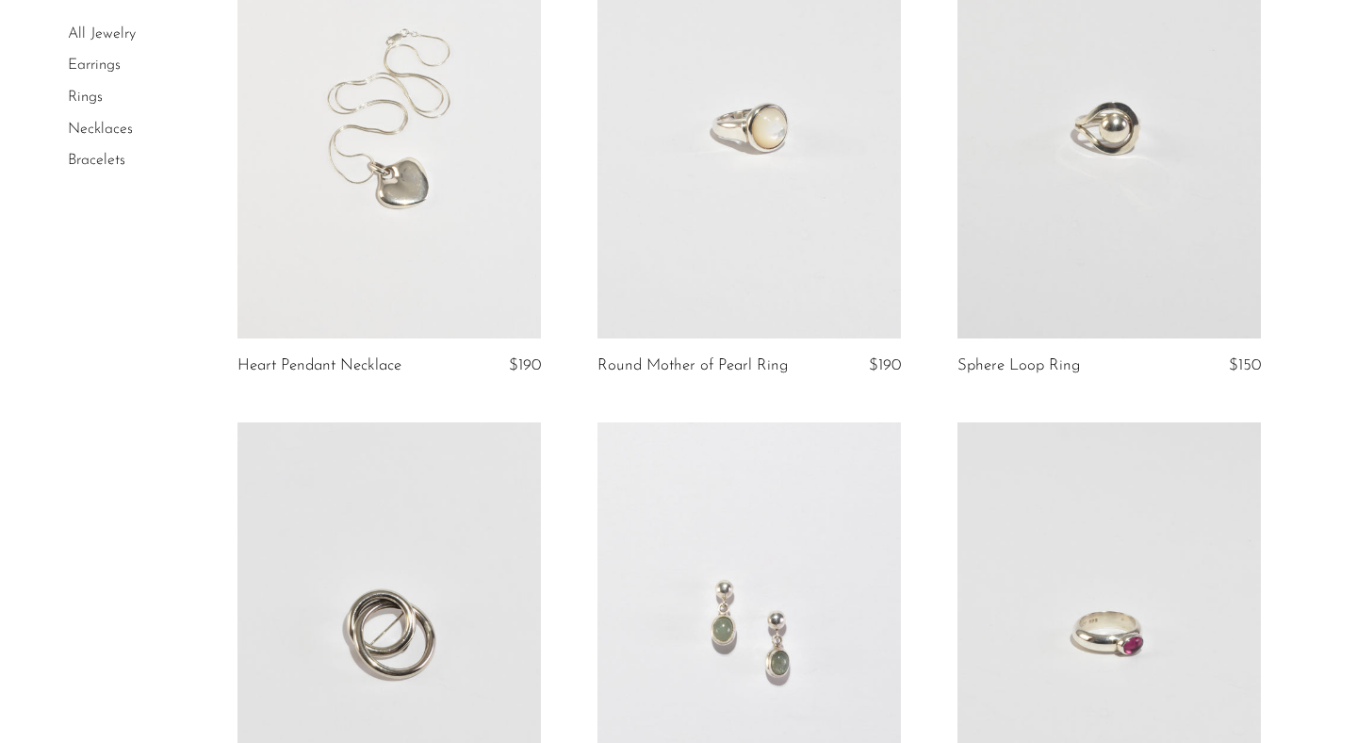
scroll to position [3221, 0]
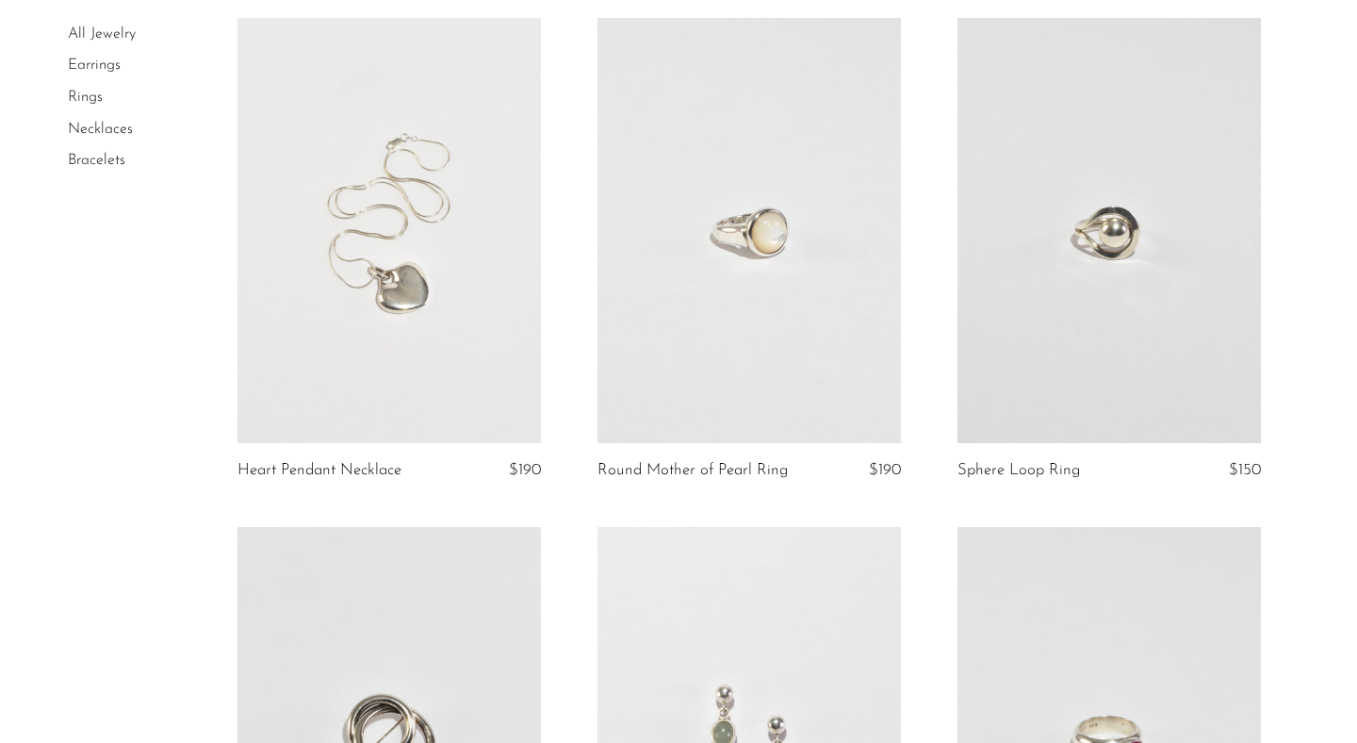
click at [1034, 295] on link at bounding box center [1109, 230] width 303 height 425
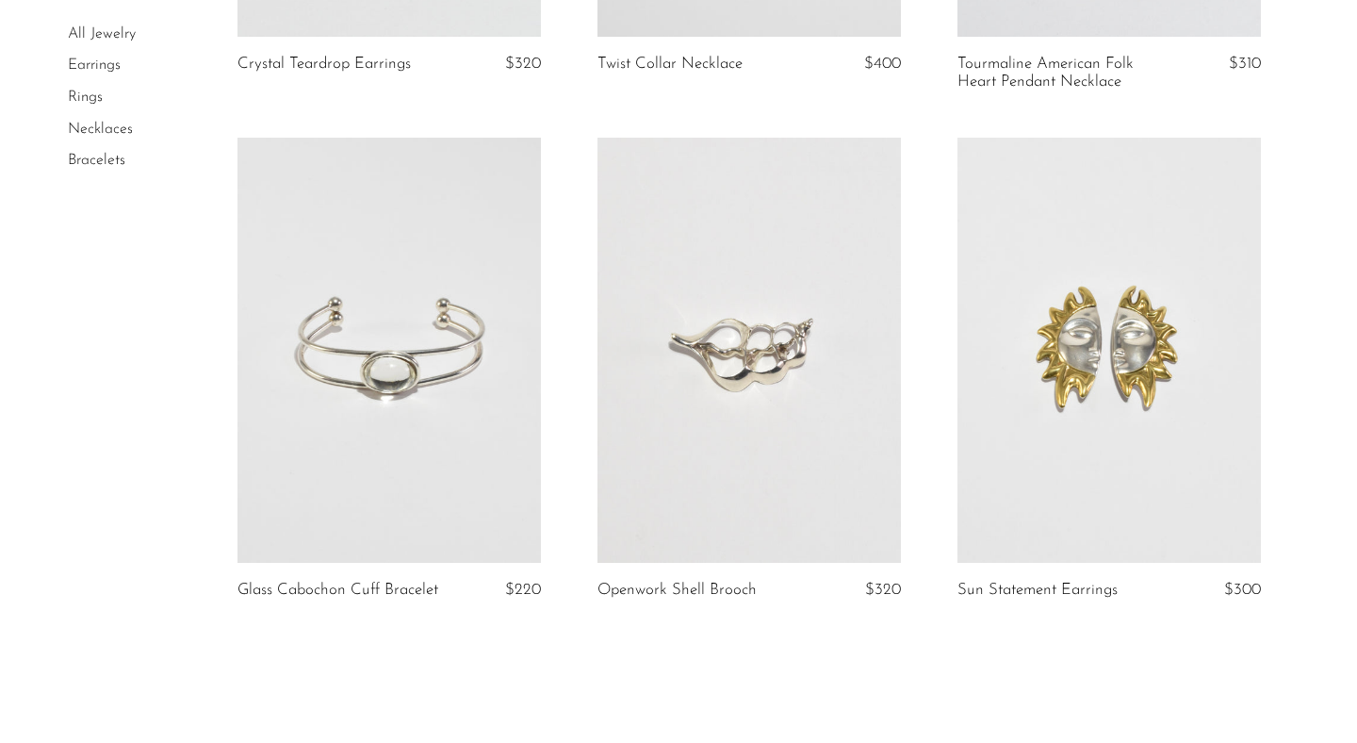
scroll to position [5886, 0]
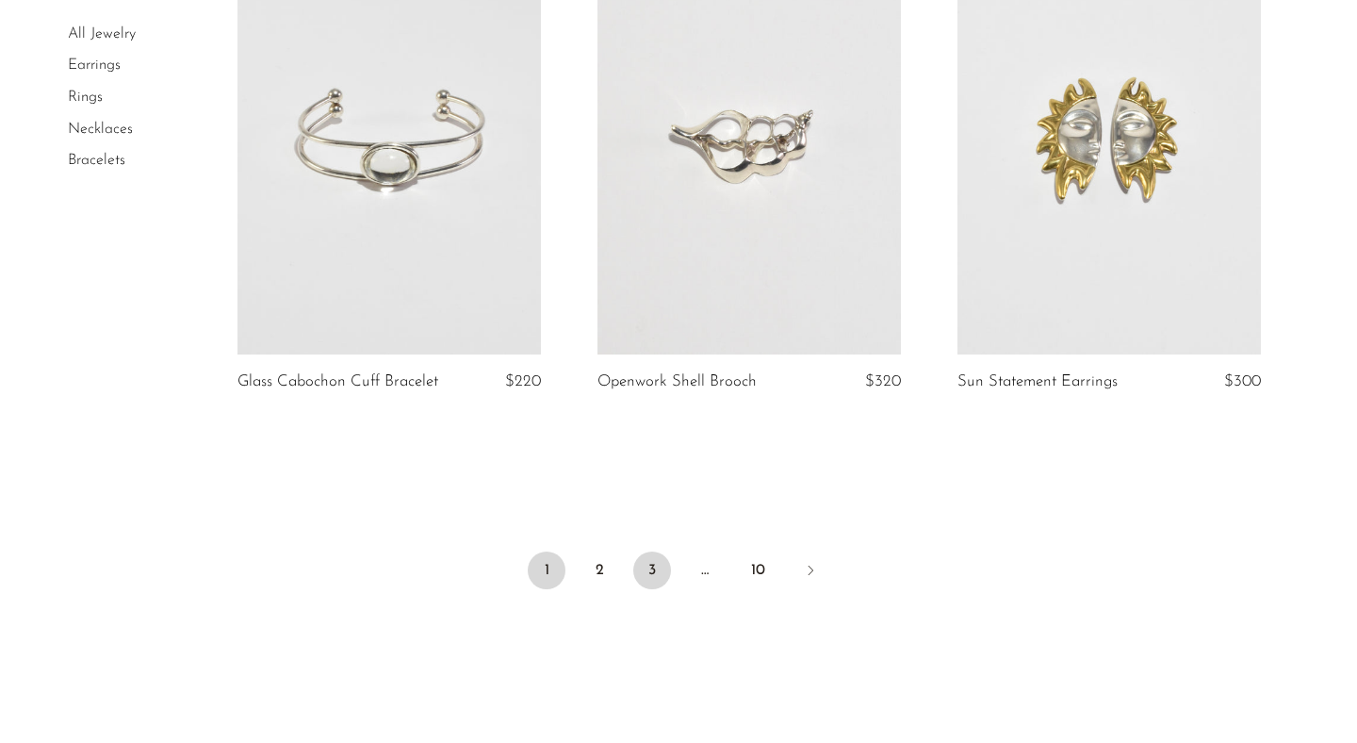
click at [649, 589] on link "3" at bounding box center [652, 570] width 38 height 38
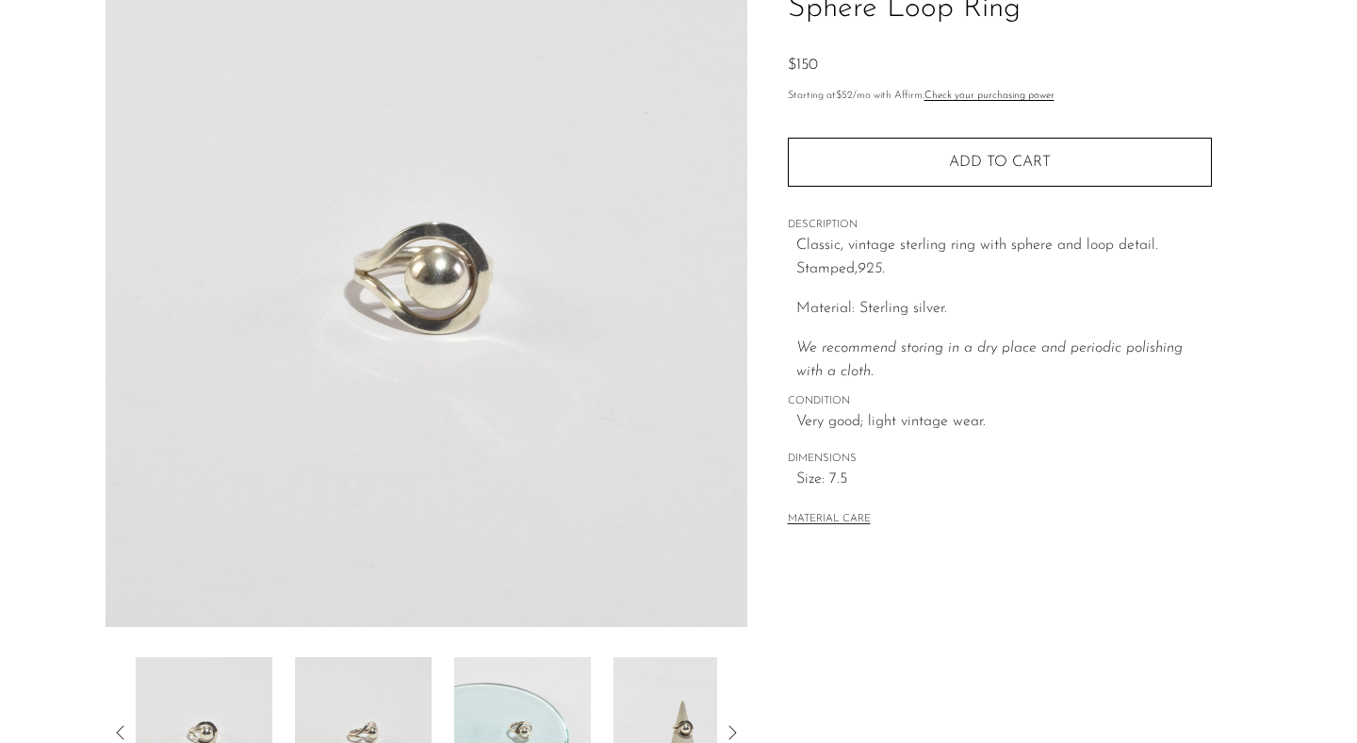
scroll to position [392, 0]
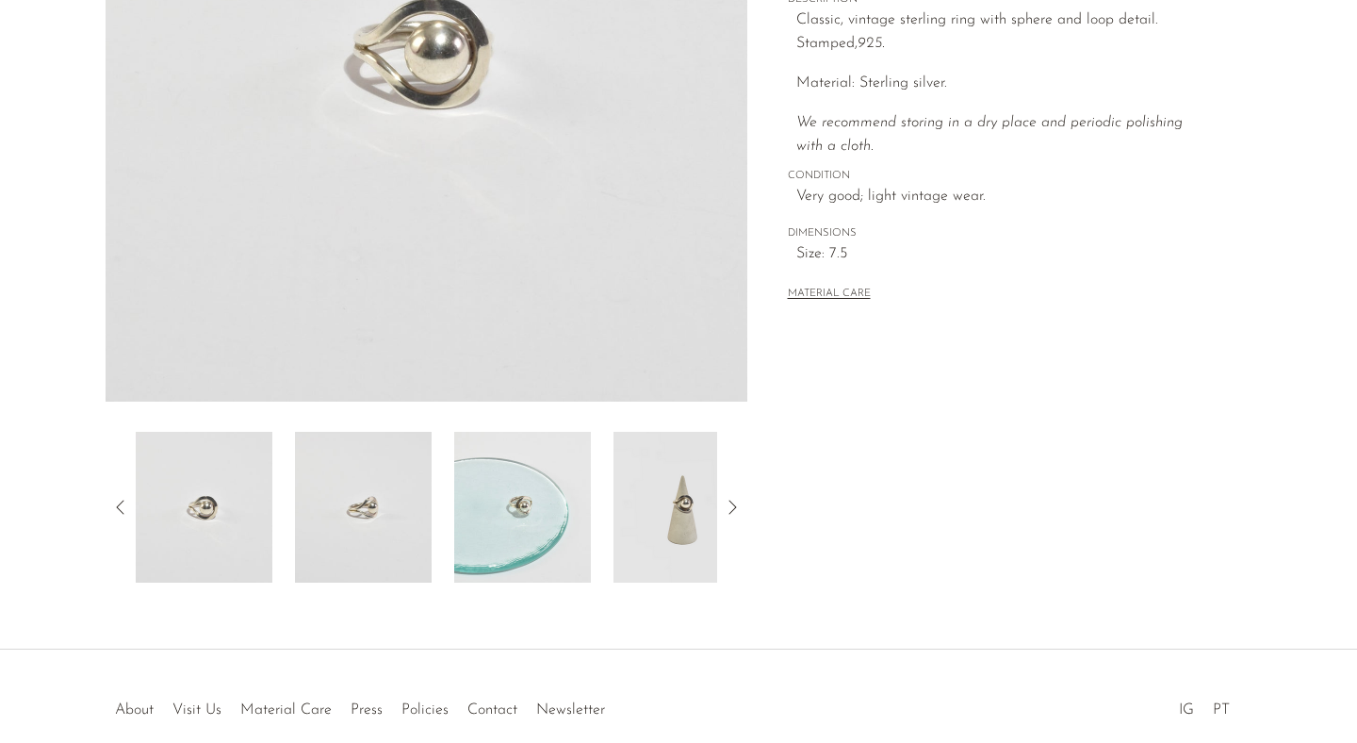
click at [379, 541] on img at bounding box center [363, 507] width 137 height 151
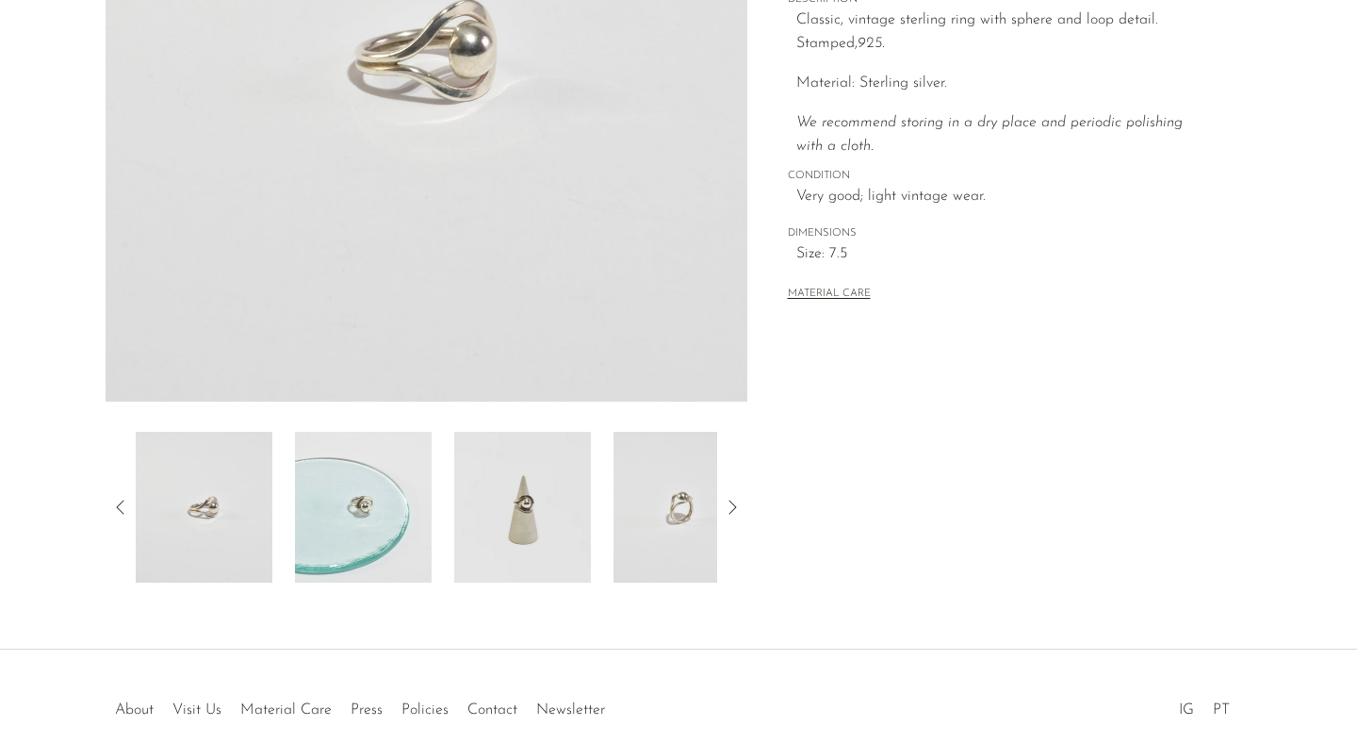
click at [351, 534] on img at bounding box center [363, 507] width 137 height 151
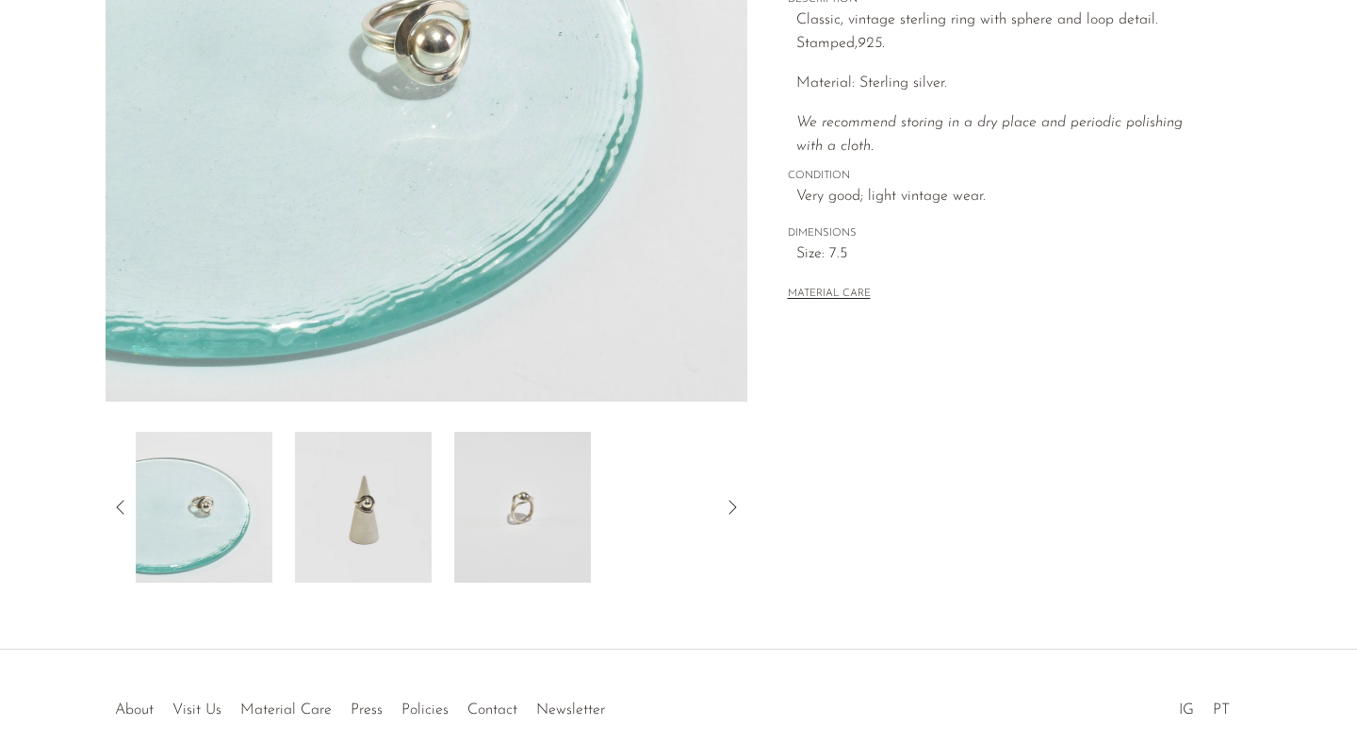
click at [377, 532] on img at bounding box center [363, 507] width 137 height 151
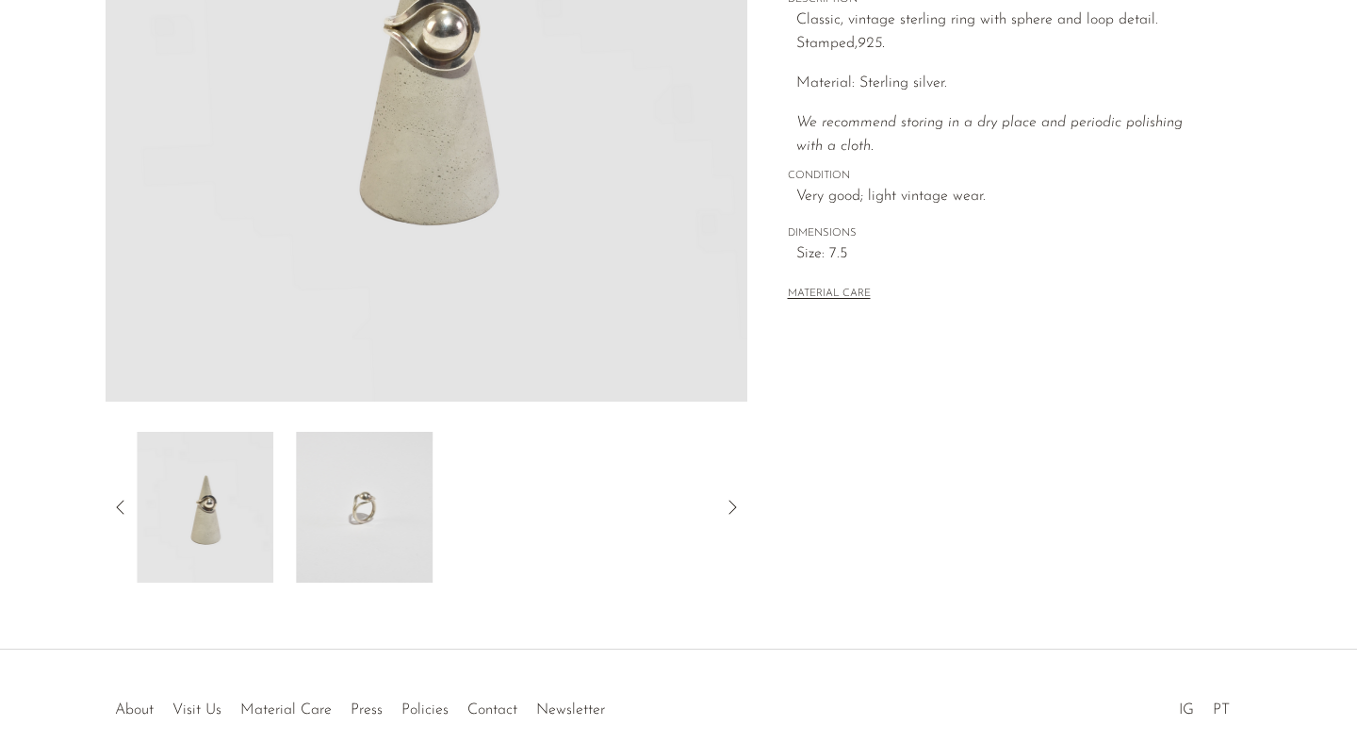
click at [396, 529] on img at bounding box center [364, 507] width 137 height 151
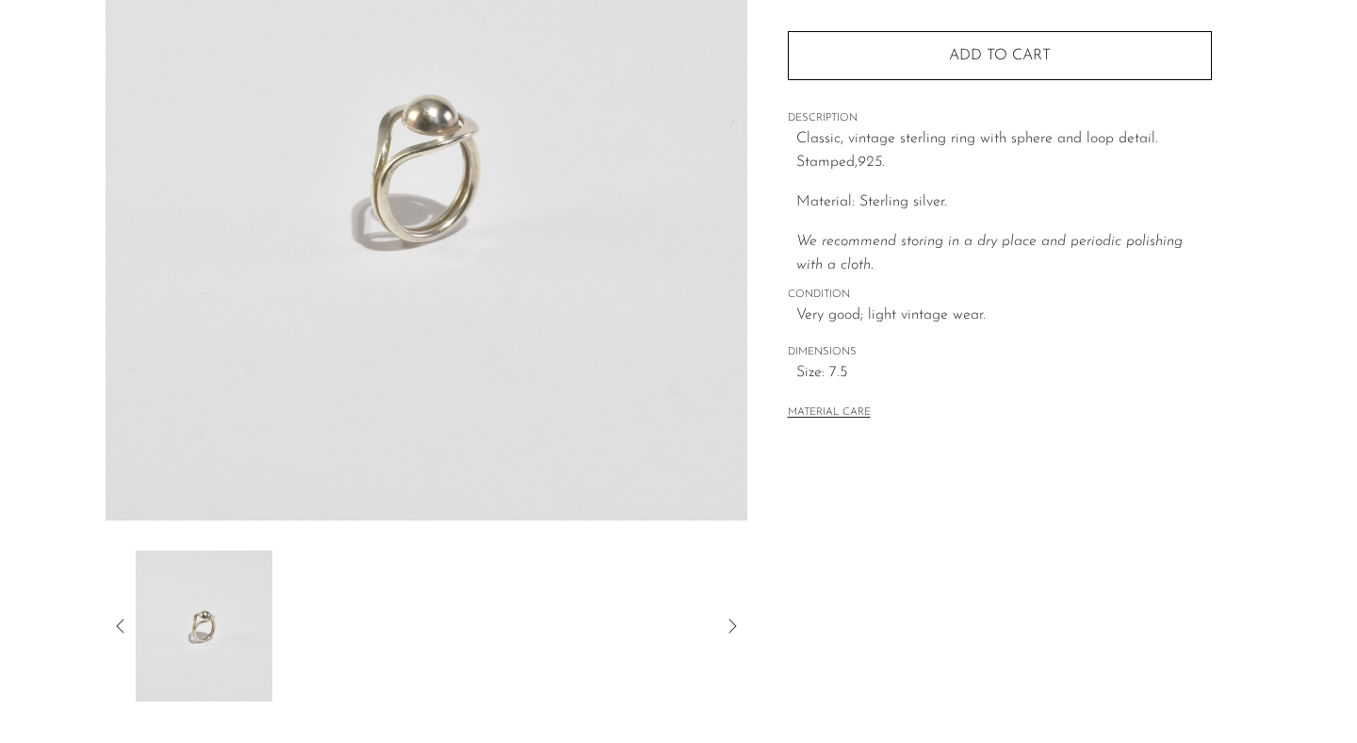
scroll to position [383, 0]
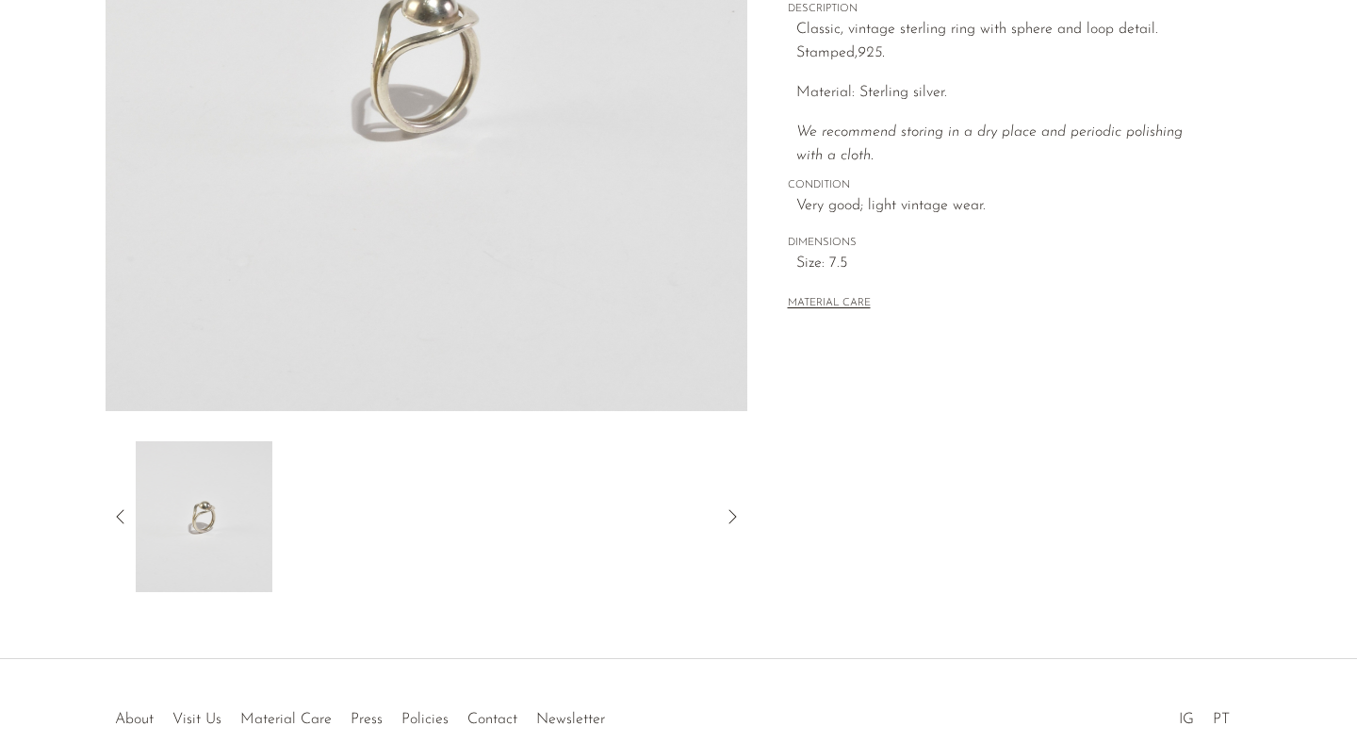
click at [123, 517] on icon at bounding box center [120, 516] width 23 height 23
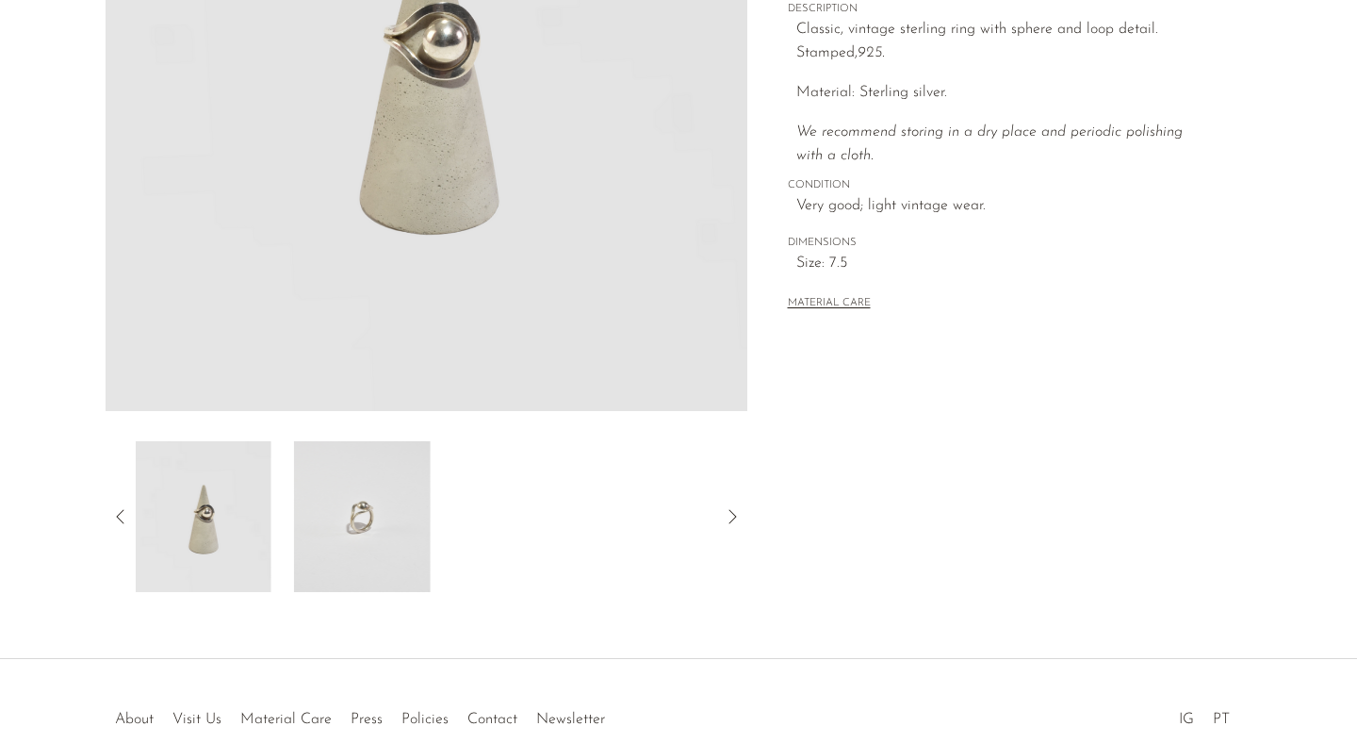
click at [123, 517] on icon at bounding box center [120, 516] width 23 height 23
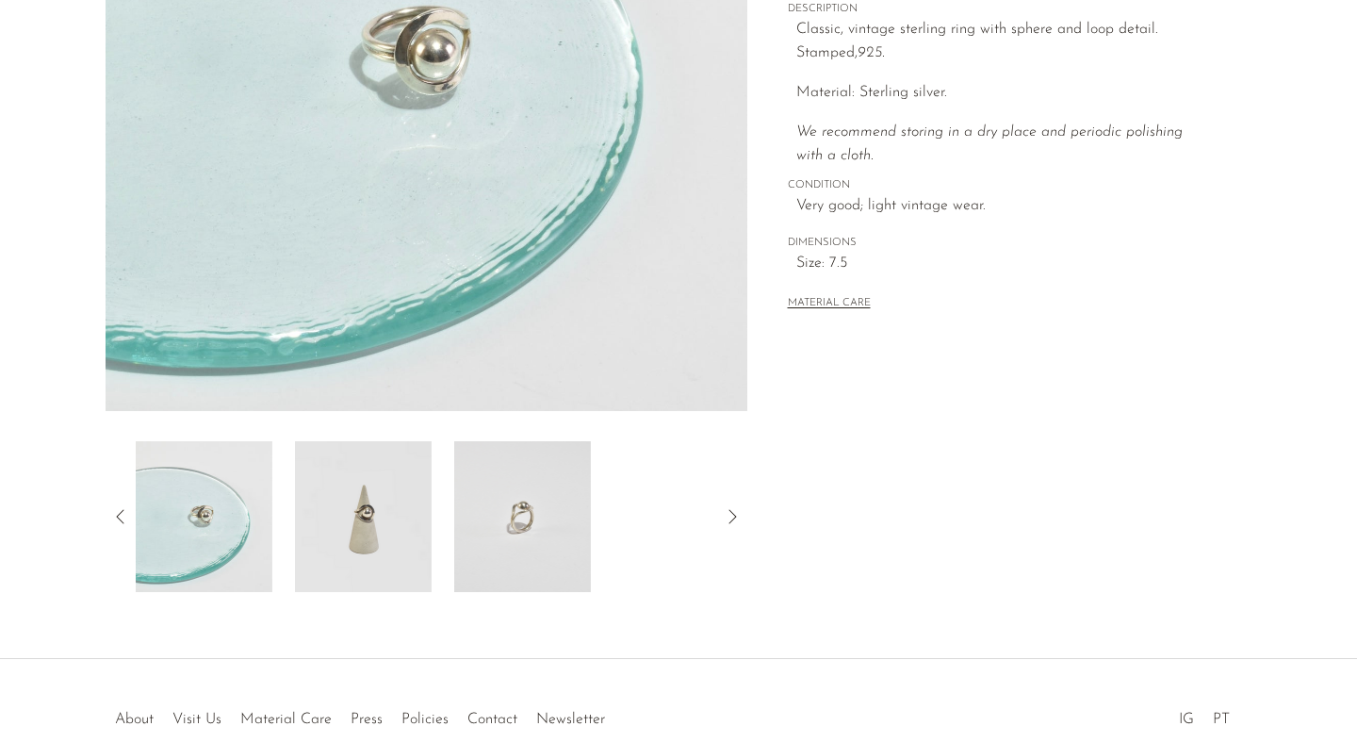
click at [123, 518] on icon at bounding box center [120, 516] width 23 height 23
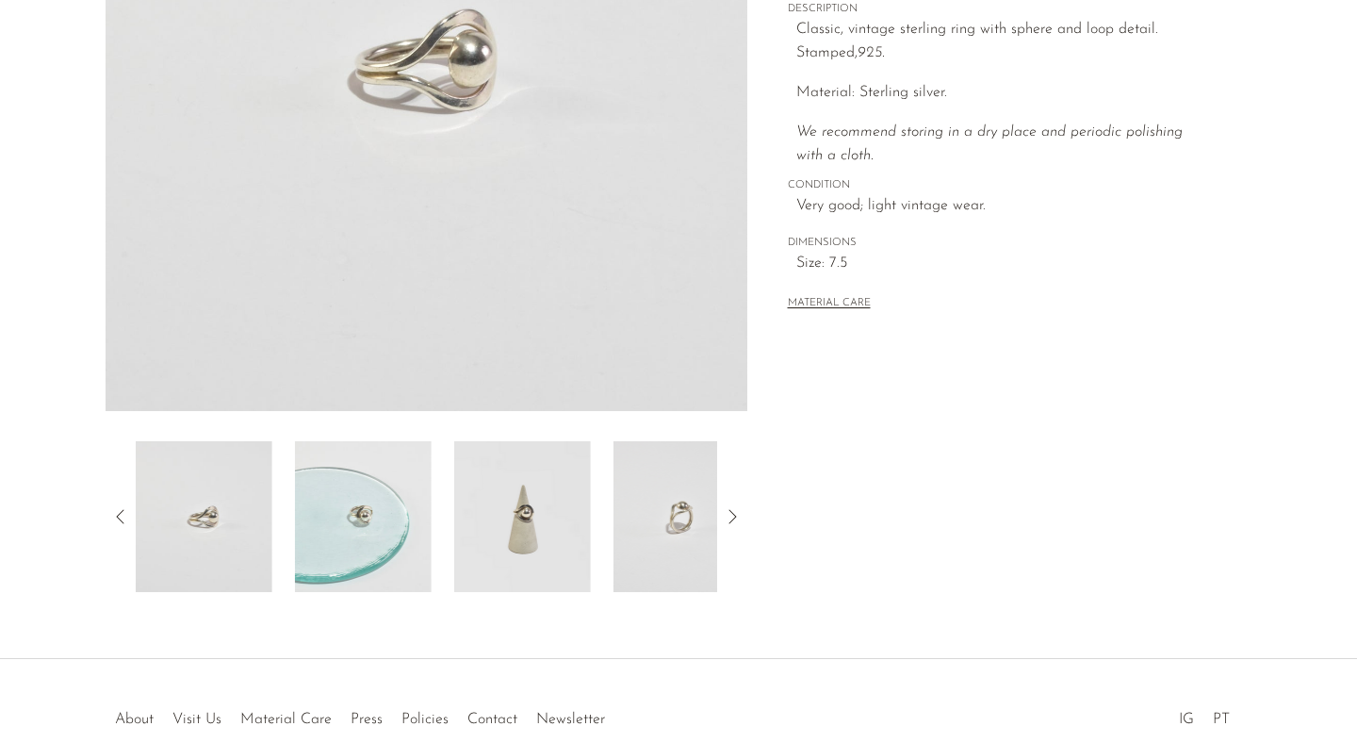
click at [123, 519] on icon at bounding box center [120, 516] width 23 height 23
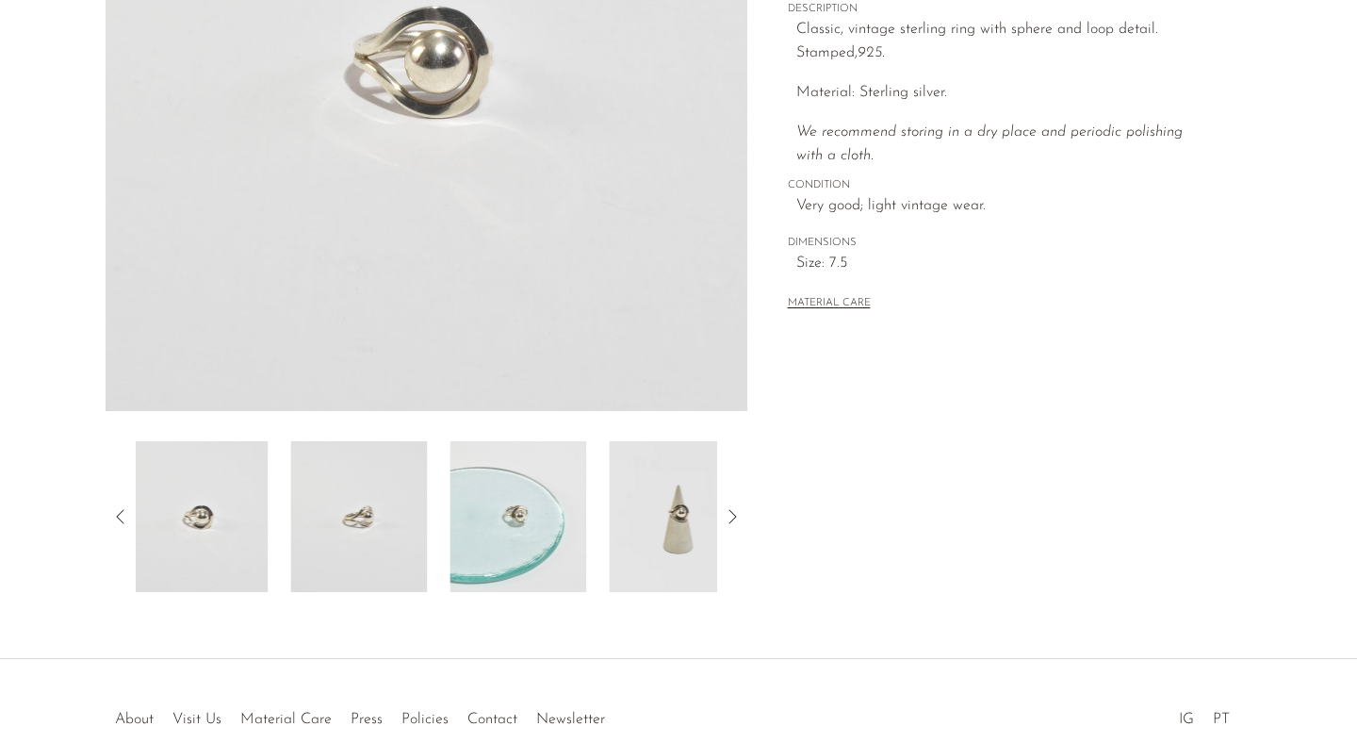
click at [123, 519] on icon at bounding box center [120, 516] width 23 height 23
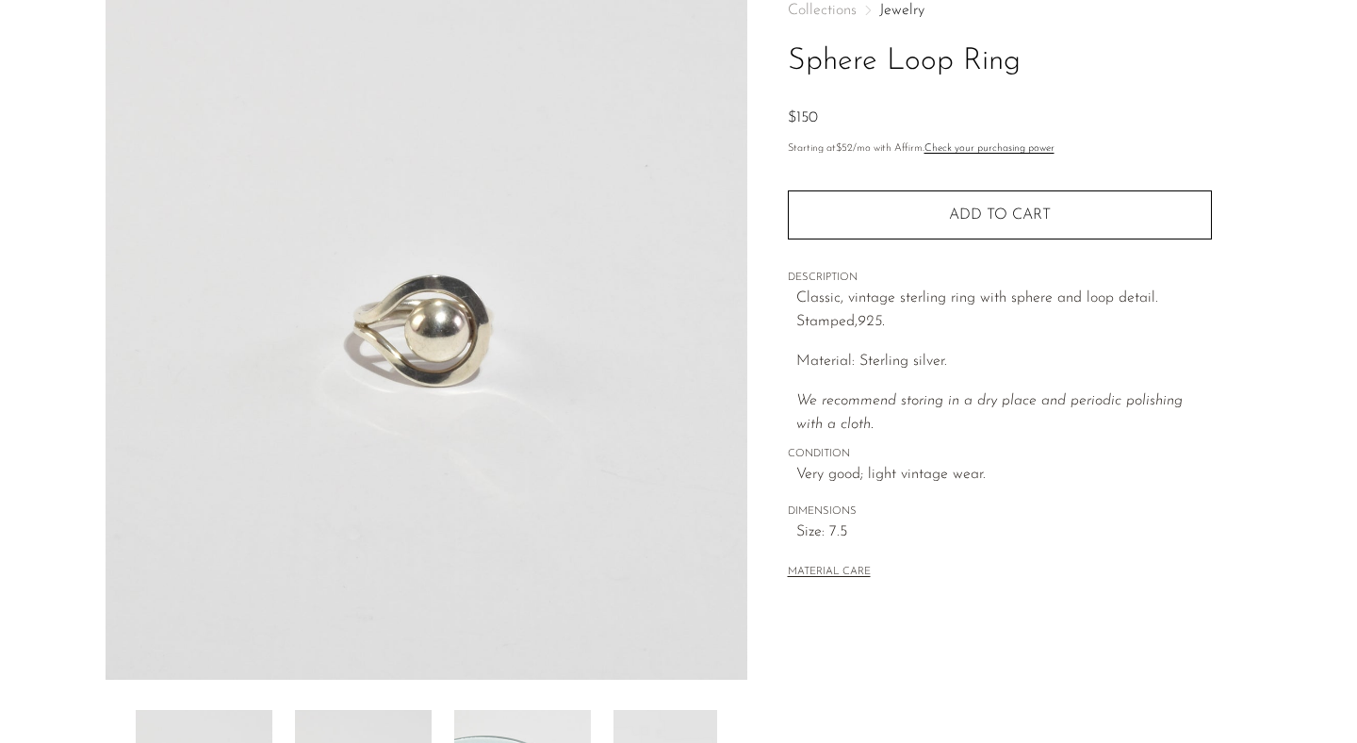
scroll to position [0, 0]
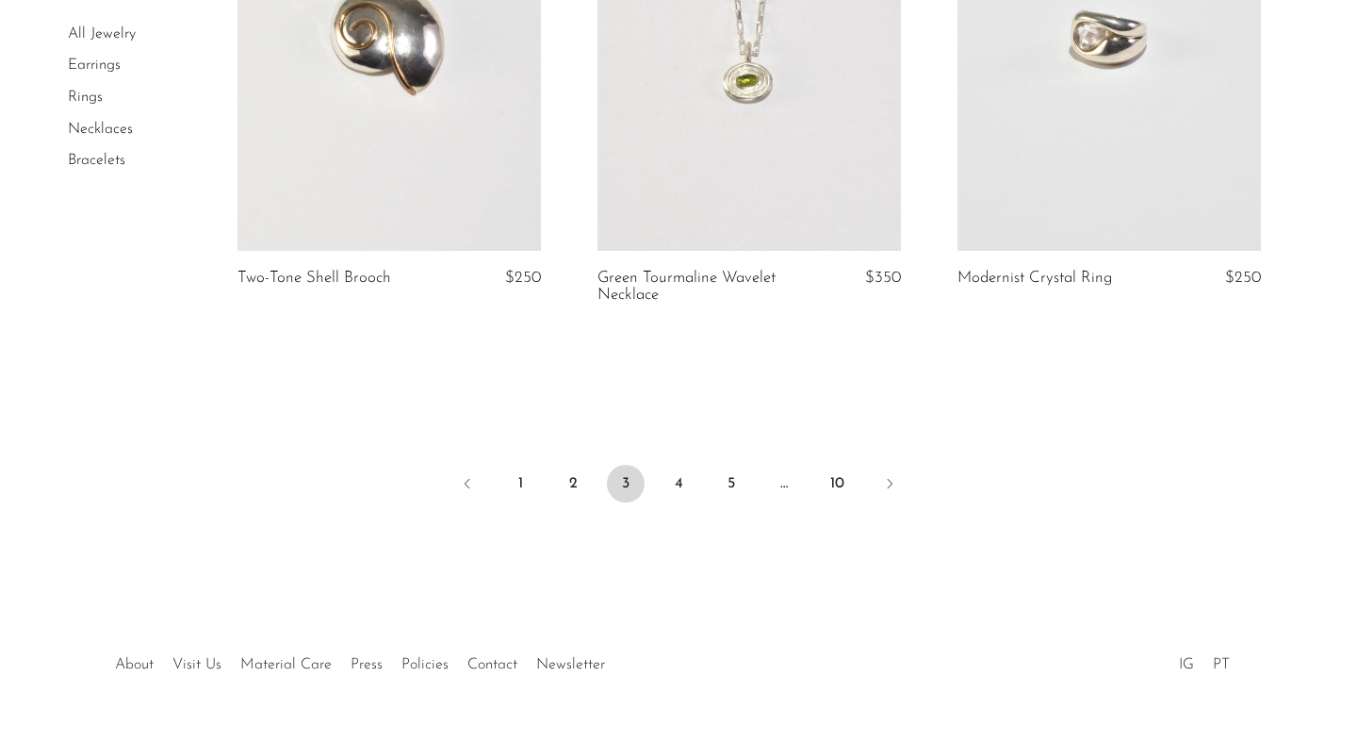
scroll to position [6107, 0]
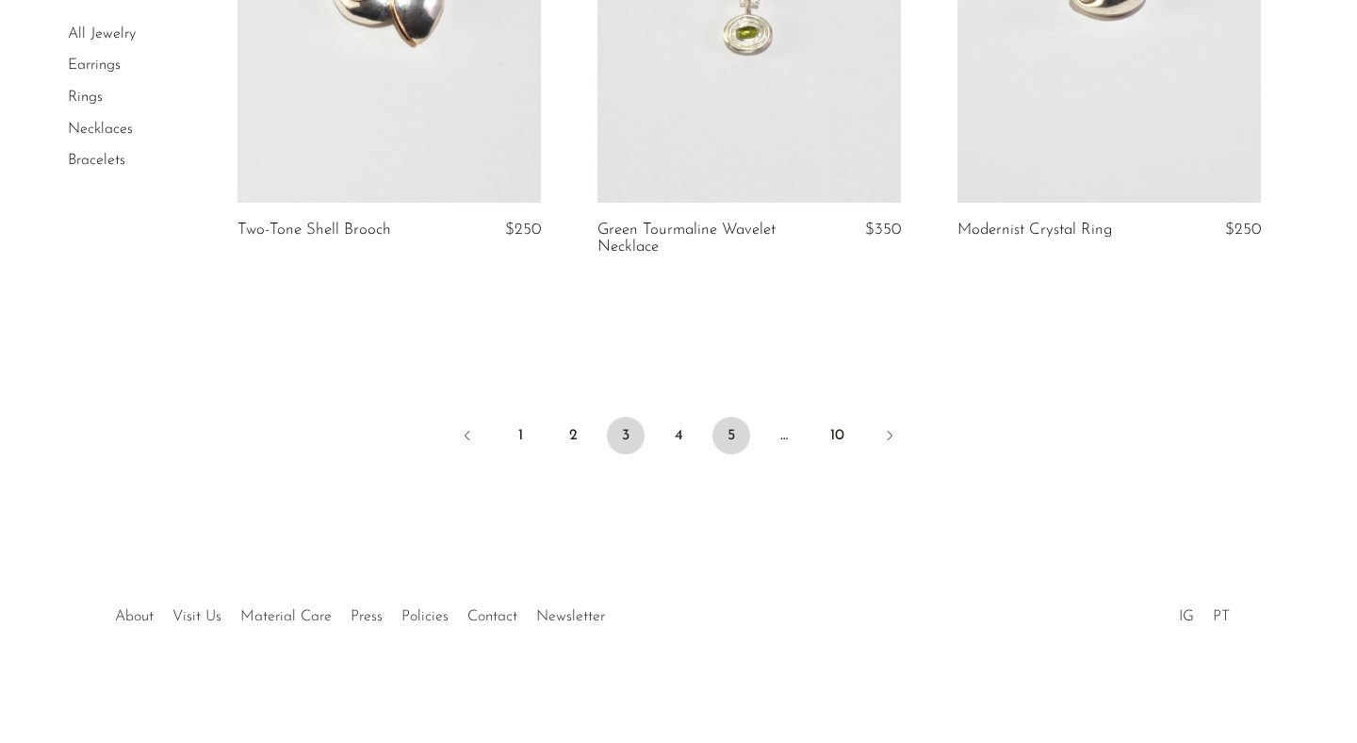
click at [739, 443] on link "5" at bounding box center [732, 436] width 38 height 38
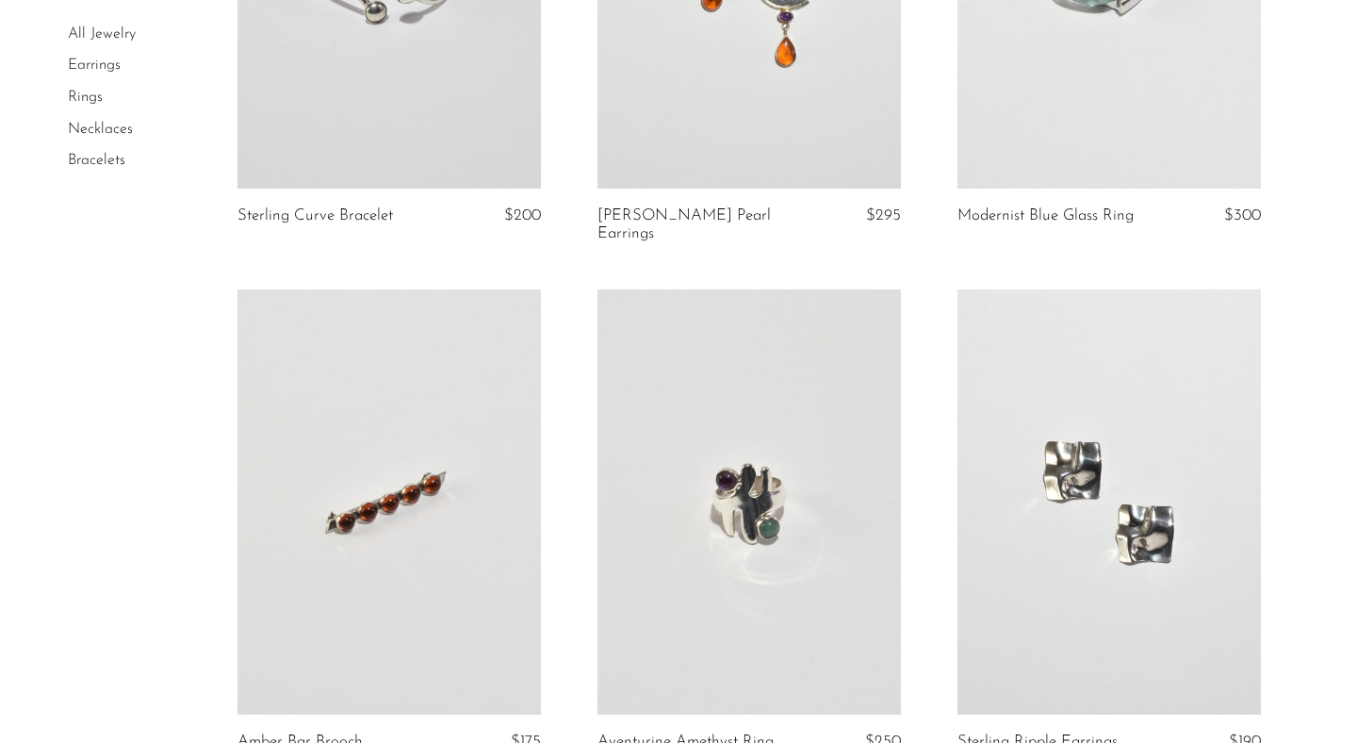
scroll to position [5828, 0]
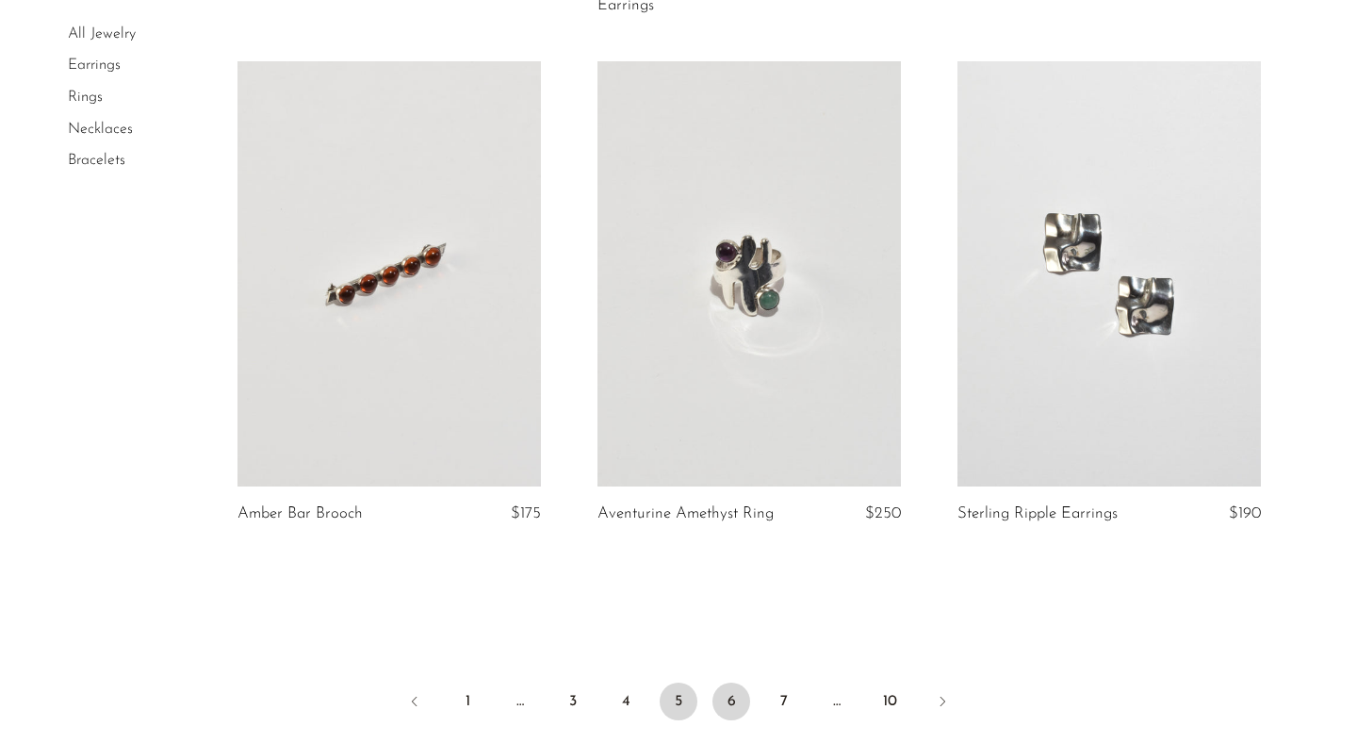
click at [730, 703] on link "6" at bounding box center [732, 701] width 38 height 38
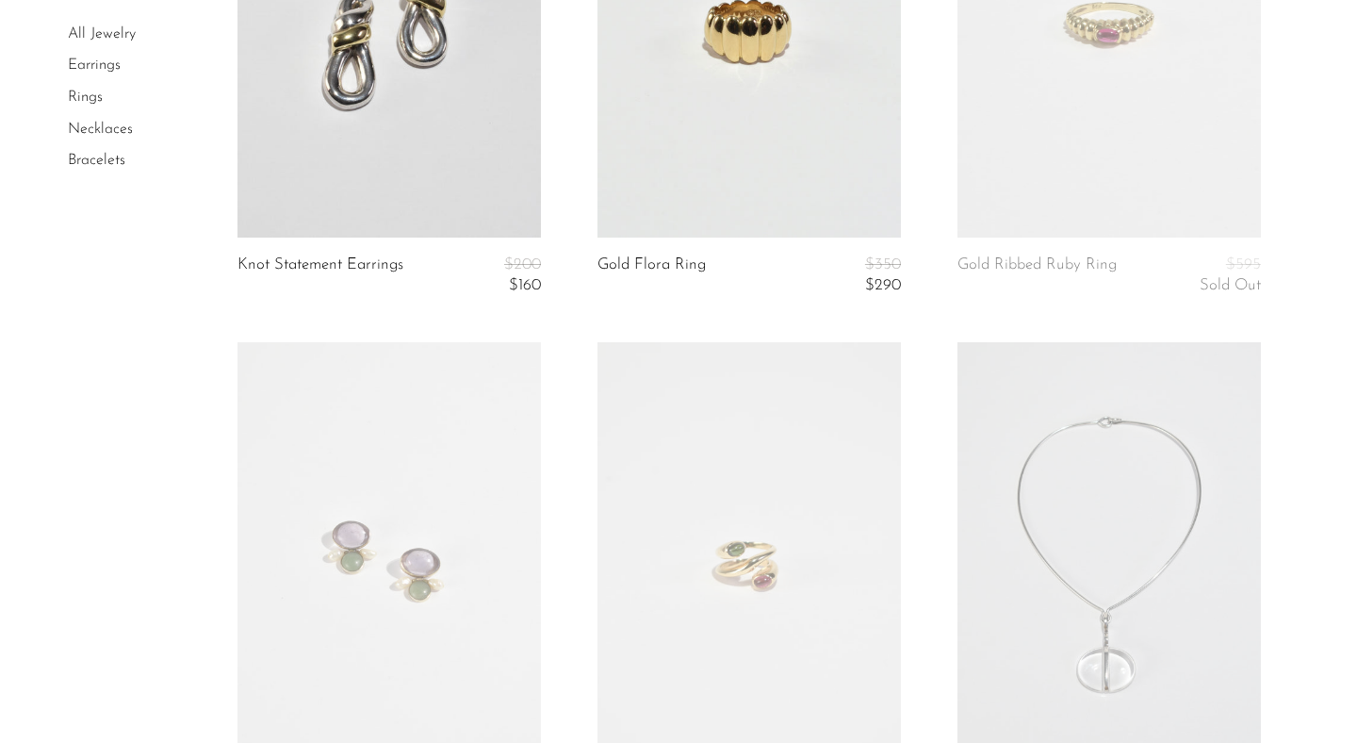
scroll to position [5853, 0]
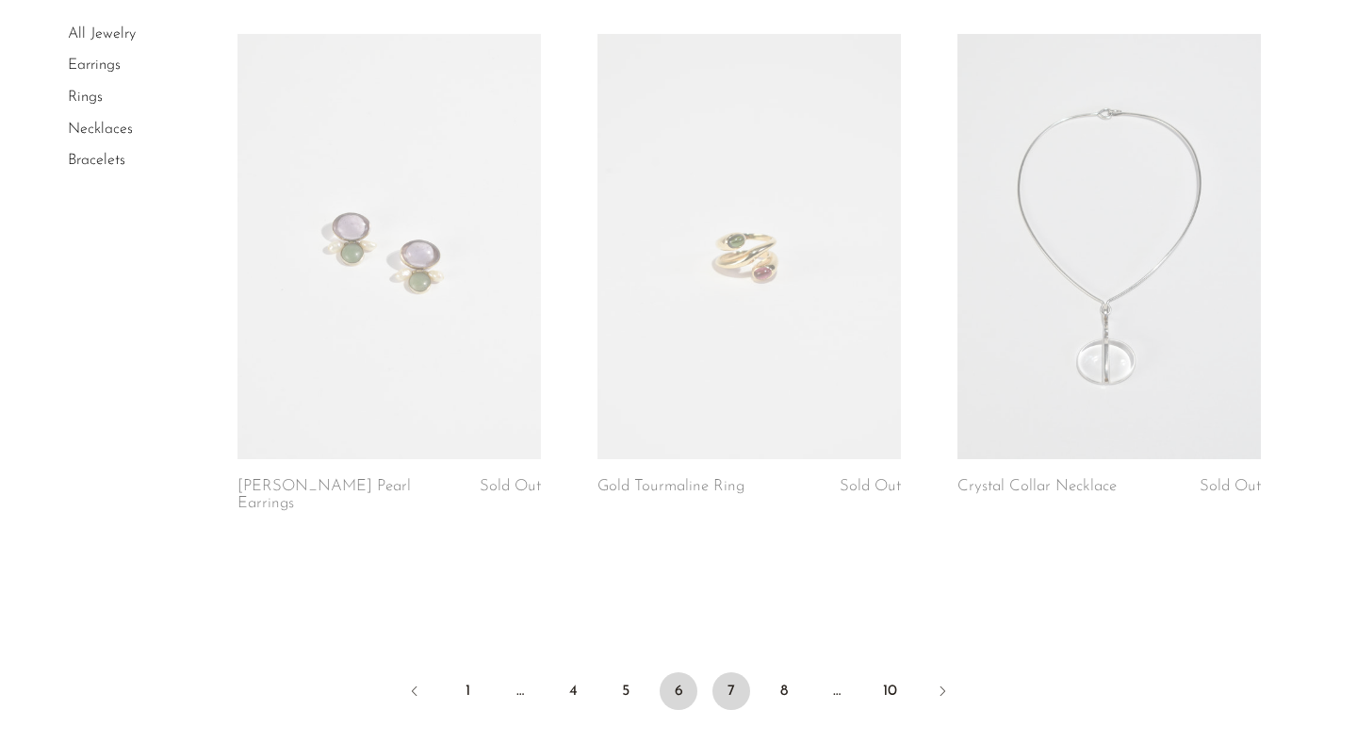
click at [733, 680] on link "7" at bounding box center [732, 691] width 38 height 38
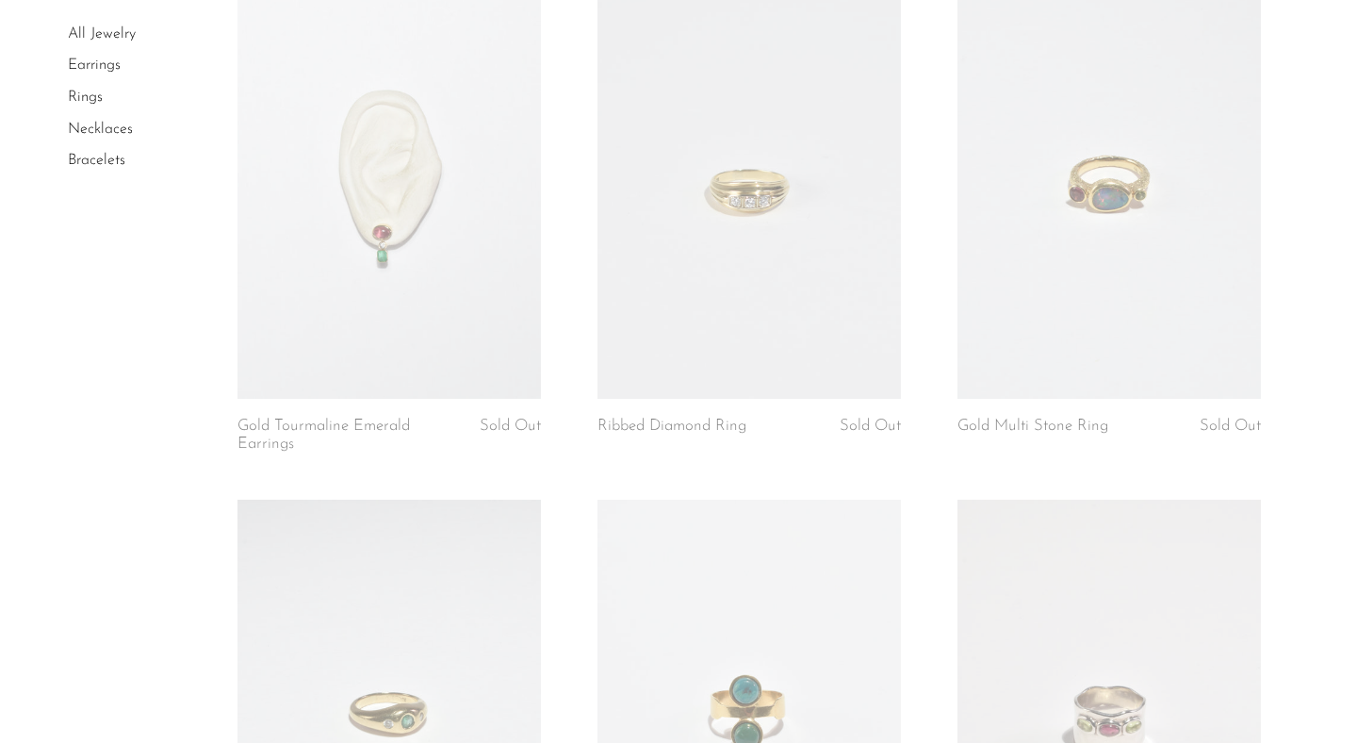
scroll to position [699, 0]
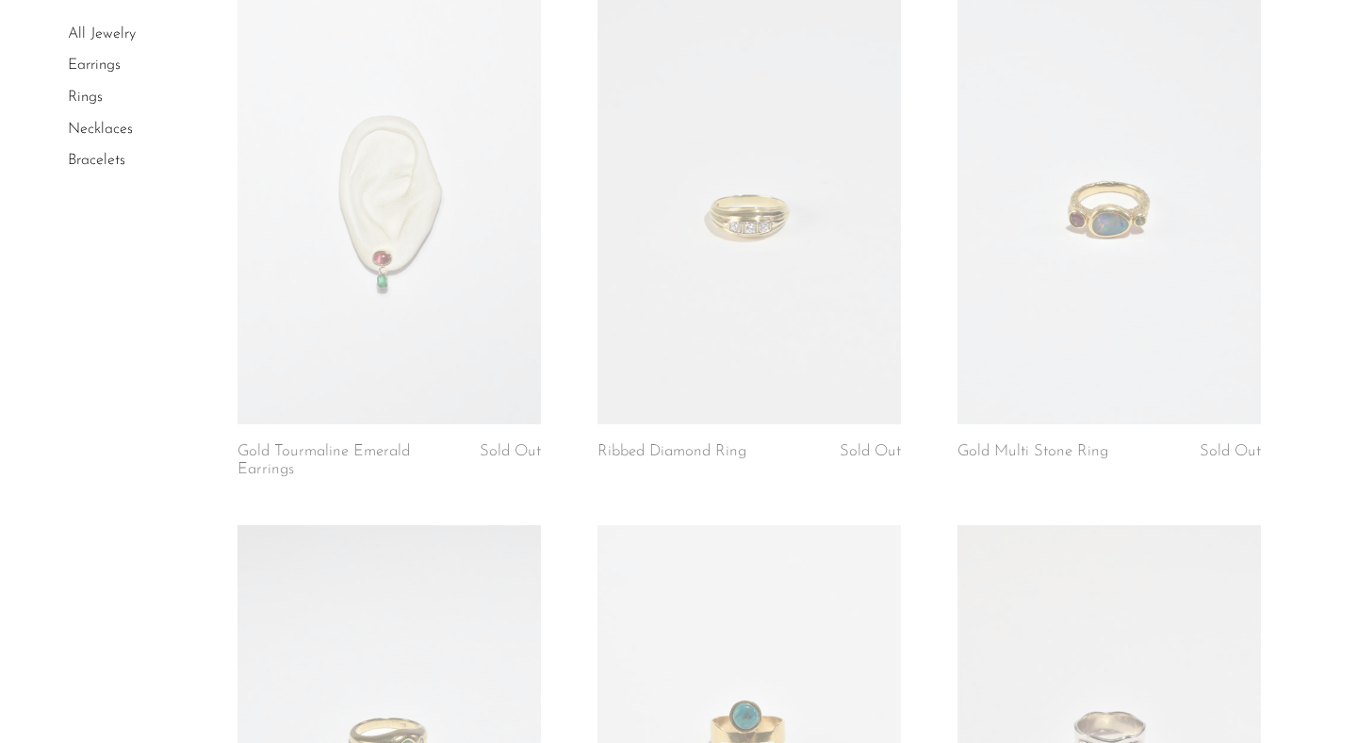
click at [488, 330] on link at bounding box center [389, 211] width 303 height 425
